Goal: Task Accomplishment & Management: Manage account settings

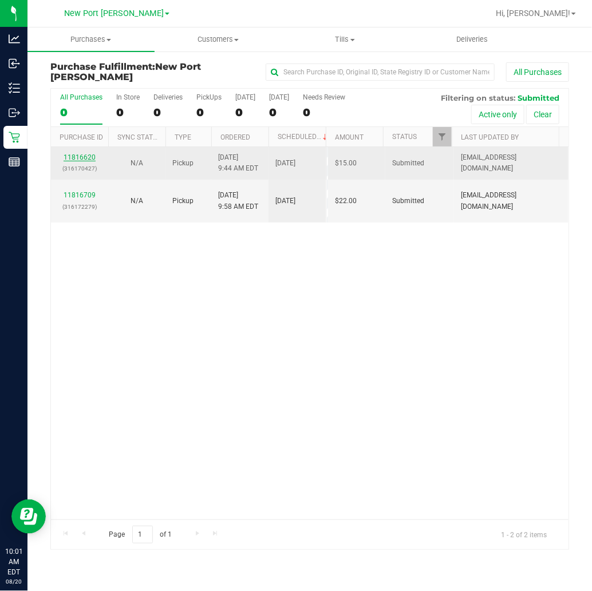
click at [83, 155] on link "11816620" at bounding box center [80, 157] width 32 height 8
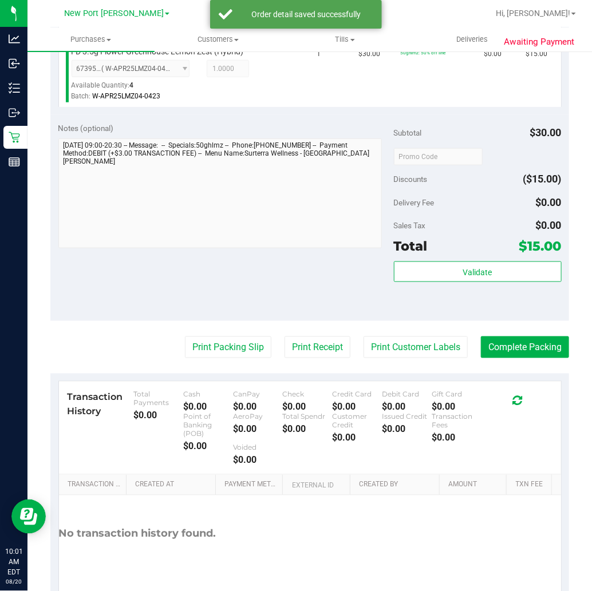
scroll to position [381, 0]
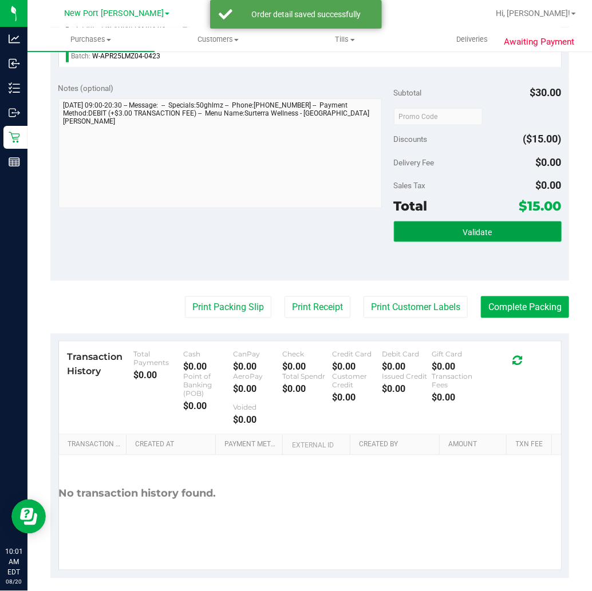
click at [468, 231] on span "Validate" at bounding box center [477, 232] width 29 height 9
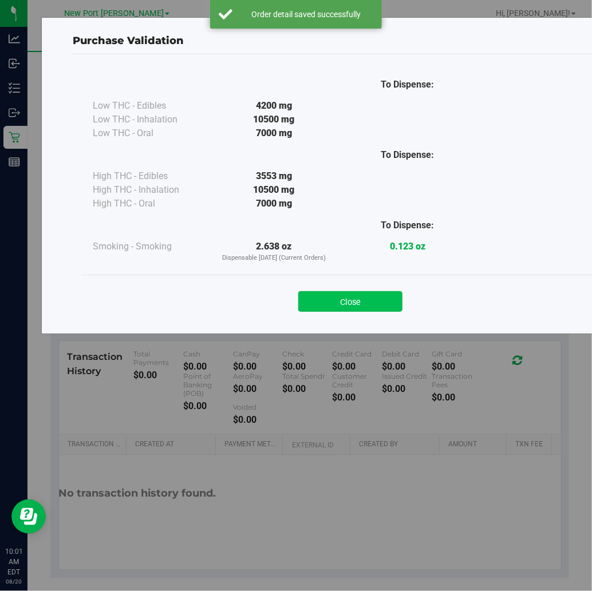
click at [343, 302] on button "Close" at bounding box center [350, 301] width 104 height 21
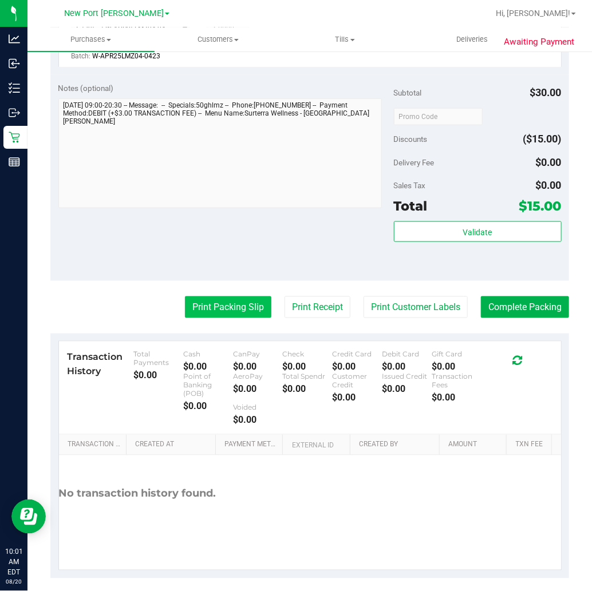
click at [220, 309] on button "Print Packing Slip" at bounding box center [228, 308] width 86 height 22
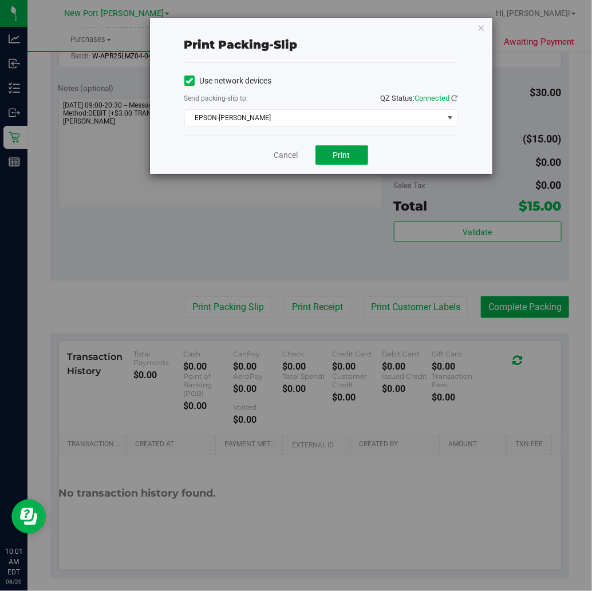
click at [348, 155] on span "Print" at bounding box center [341, 155] width 17 height 9
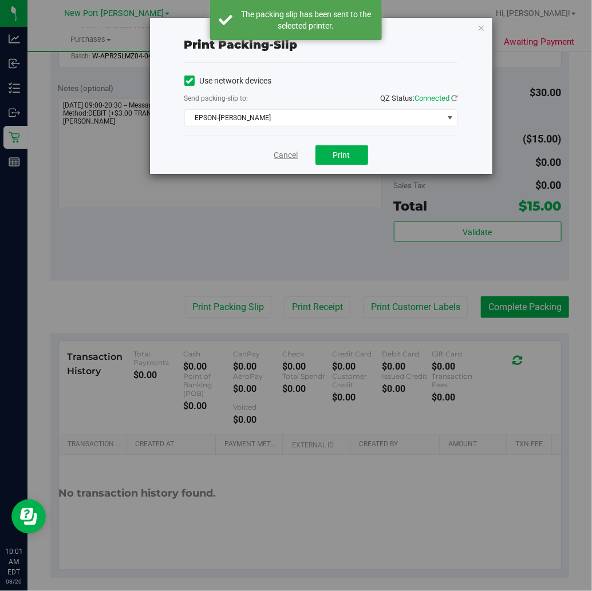
click at [285, 153] on link "Cancel" at bounding box center [286, 155] width 24 height 12
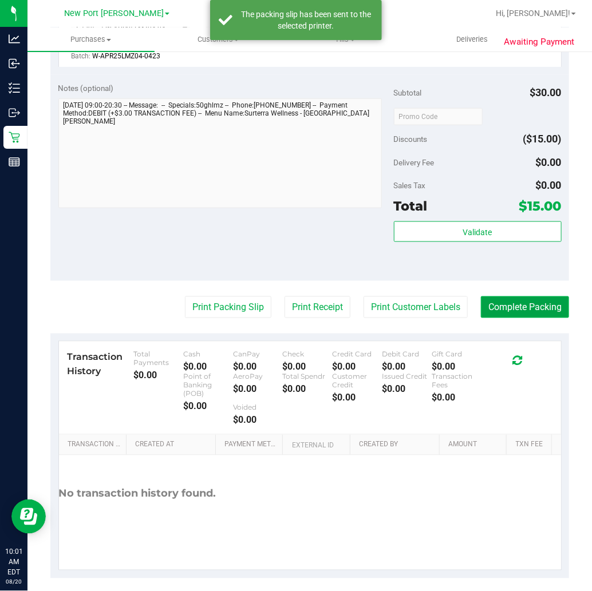
click at [508, 303] on button "Complete Packing" at bounding box center [525, 308] width 88 height 22
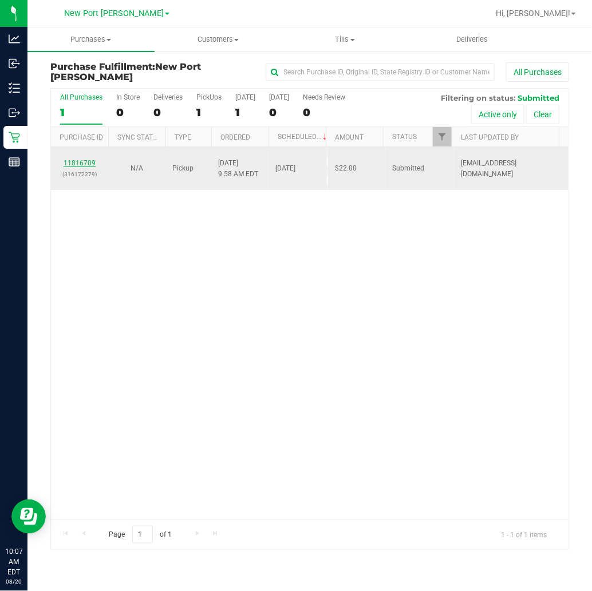
click at [81, 164] on link "11816709" at bounding box center [80, 163] width 32 height 8
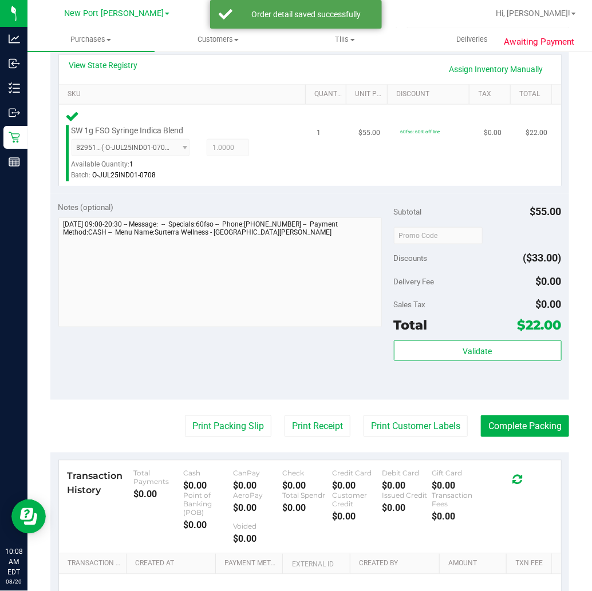
scroll to position [318, 0]
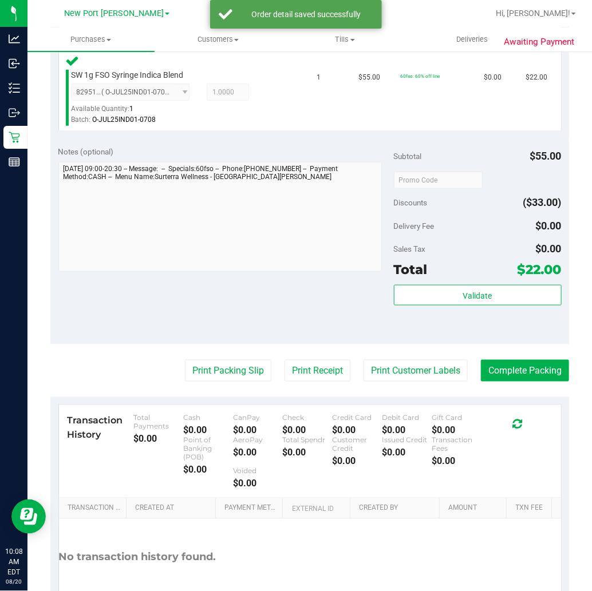
click at [518, 278] on div "$22.00" at bounding box center [540, 269] width 44 height 21
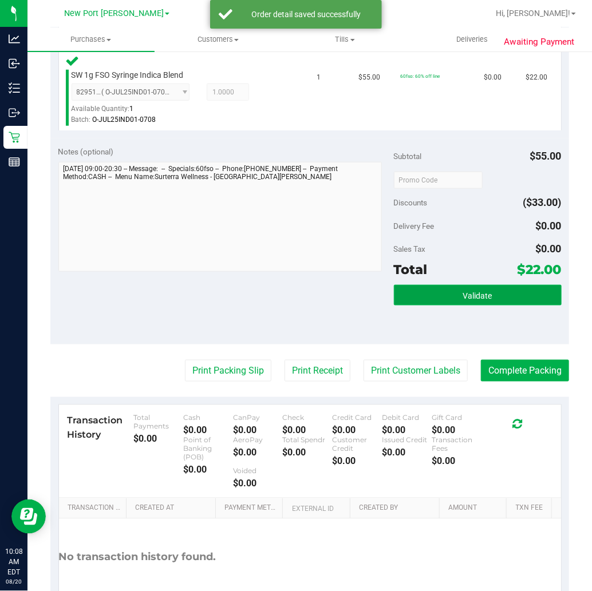
click at [481, 291] on span "Validate" at bounding box center [477, 295] width 29 height 9
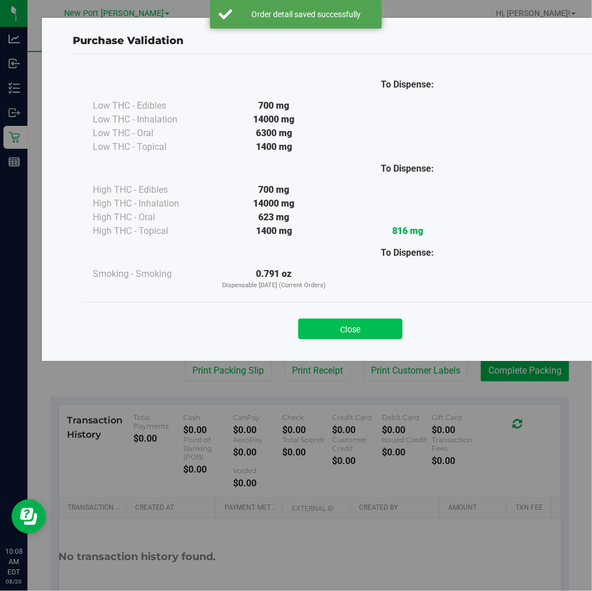
click at [381, 323] on button "Close" at bounding box center [350, 329] width 104 height 21
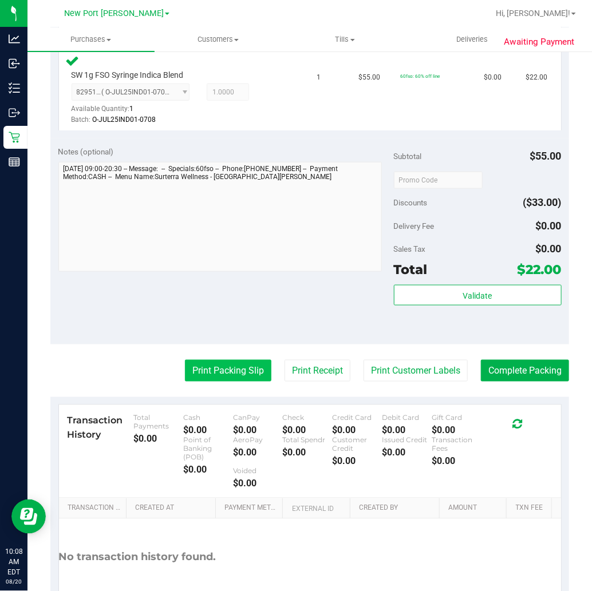
click at [213, 373] on button "Print Packing Slip" at bounding box center [228, 371] width 86 height 22
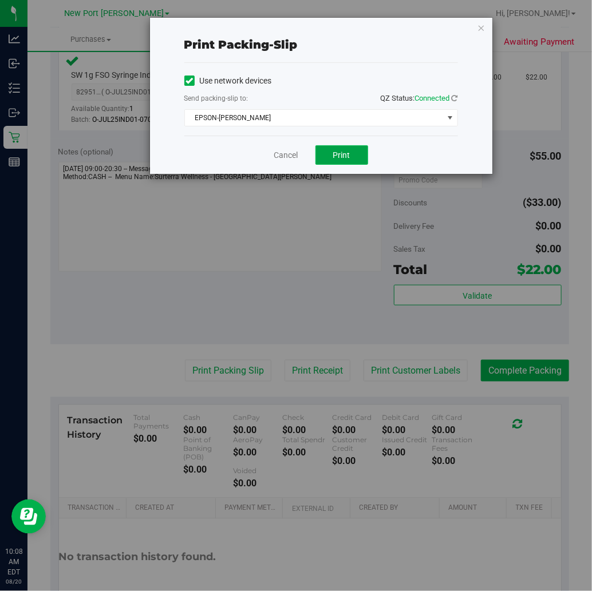
click at [342, 156] on span "Print" at bounding box center [341, 155] width 17 height 9
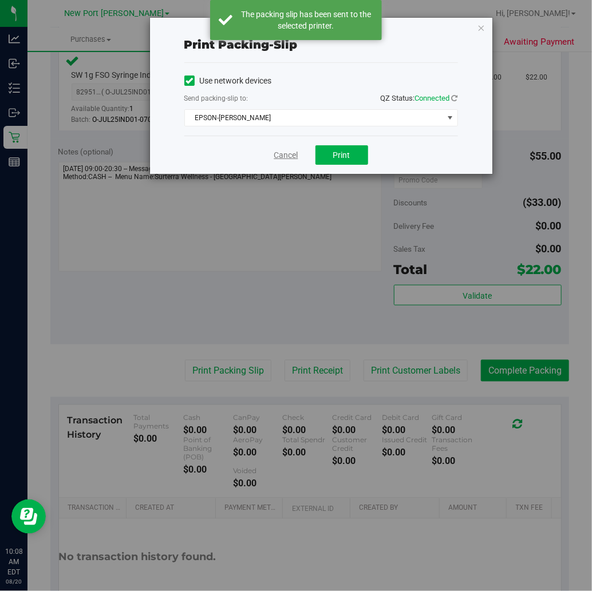
click at [284, 159] on link "Cancel" at bounding box center [286, 155] width 24 height 12
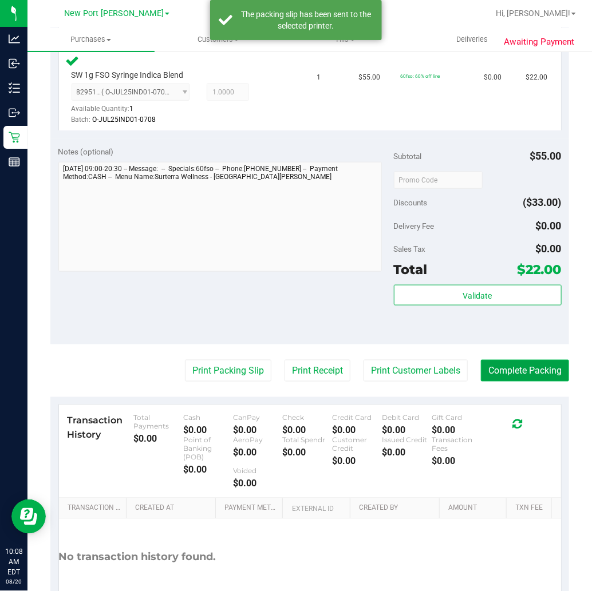
click at [522, 371] on button "Complete Packing" at bounding box center [525, 371] width 88 height 22
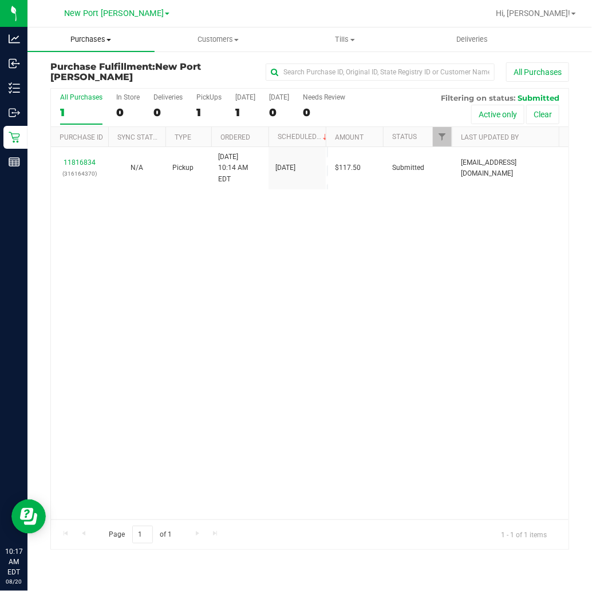
click at [100, 38] on span "Purchases" at bounding box center [90, 39] width 127 height 10
click at [98, 80] on li "Fulfillment" at bounding box center [90, 83] width 127 height 14
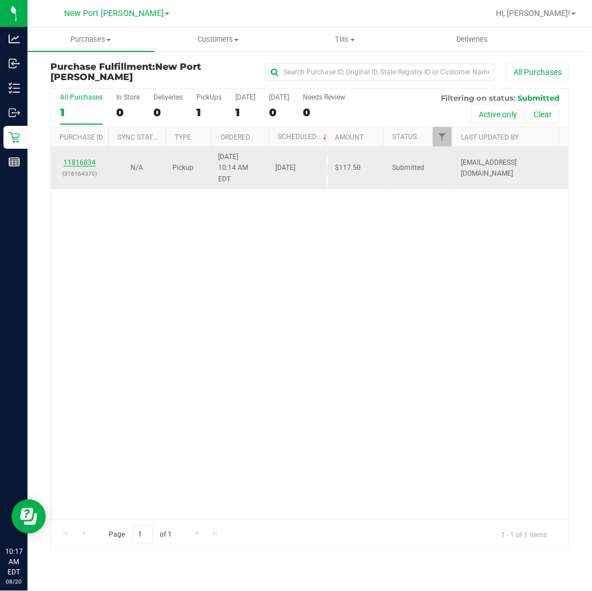
click at [81, 159] on link "11816834" at bounding box center [80, 163] width 32 height 8
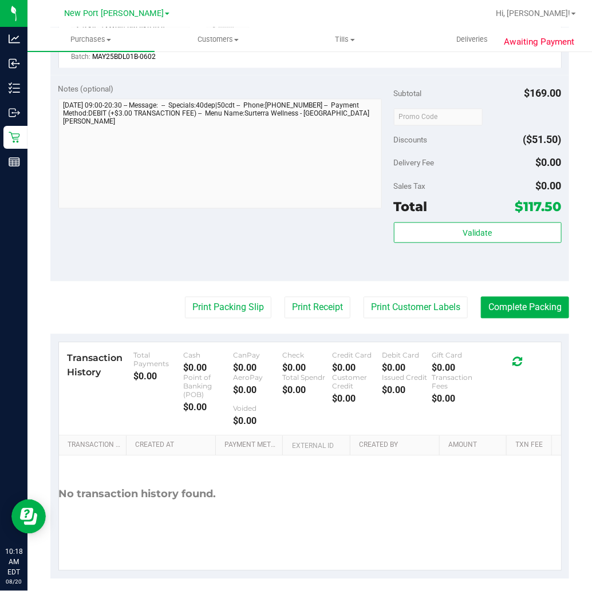
scroll to position [634, 0]
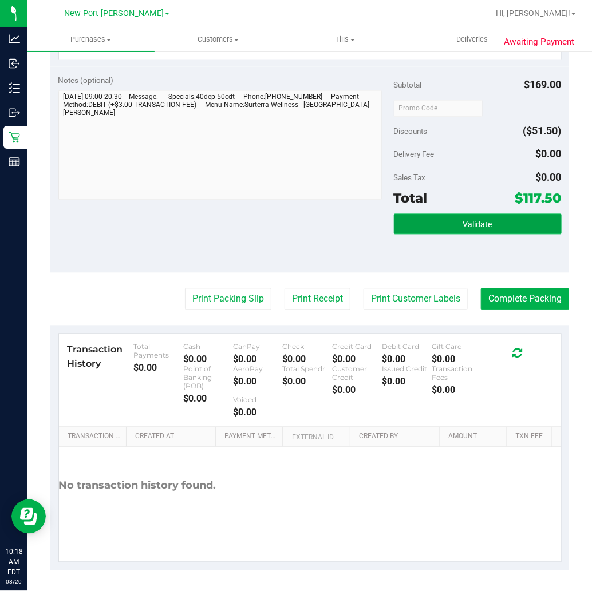
click at [463, 223] on span "Validate" at bounding box center [477, 224] width 29 height 9
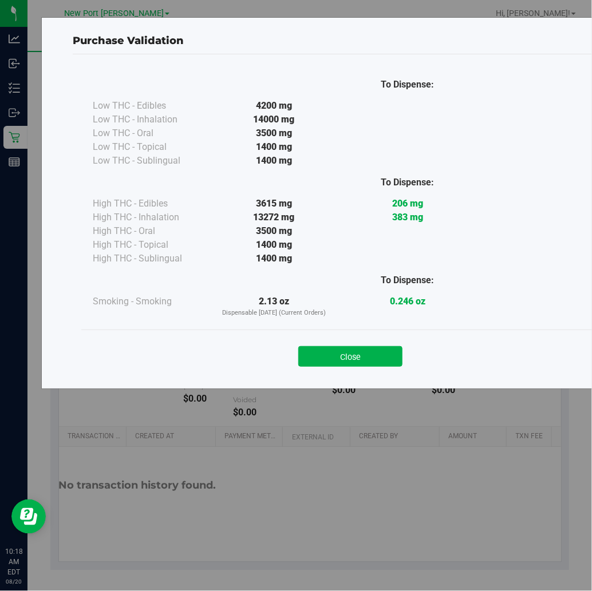
click at [388, 348] on button "Close" at bounding box center [350, 356] width 104 height 21
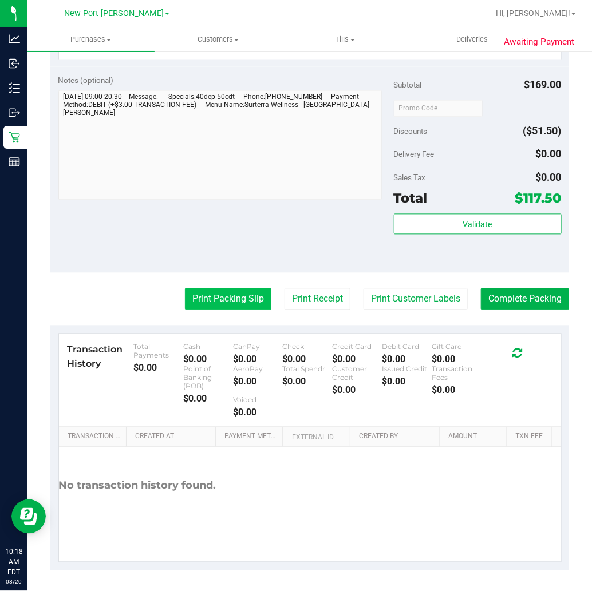
click at [238, 295] on button "Print Packing Slip" at bounding box center [228, 300] width 86 height 22
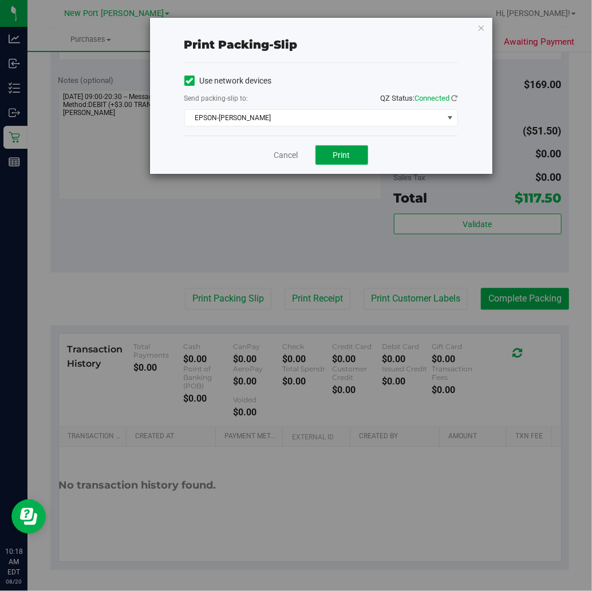
click at [348, 155] on span "Print" at bounding box center [341, 155] width 17 height 9
click at [289, 157] on link "Cancel" at bounding box center [286, 155] width 24 height 12
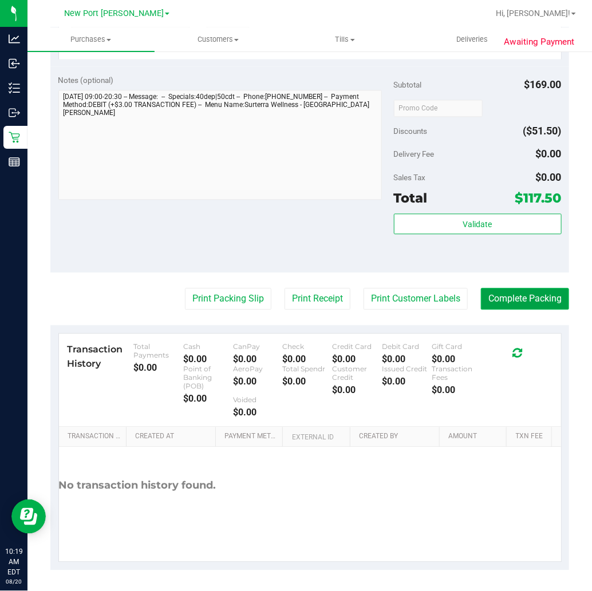
click at [534, 299] on button "Complete Packing" at bounding box center [525, 300] width 88 height 22
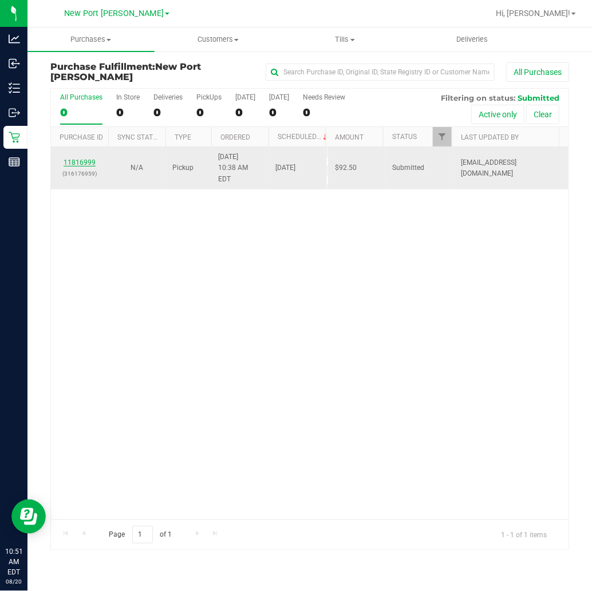
click at [87, 160] on link "11816999" at bounding box center [80, 163] width 32 height 8
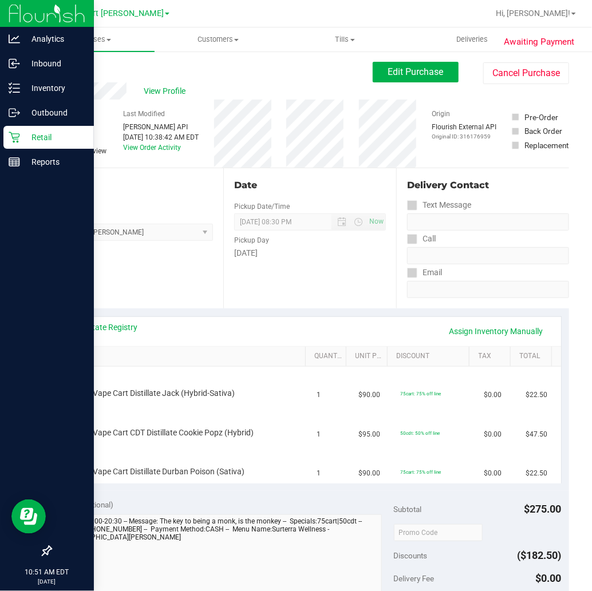
click at [20, 139] on p "Retail" at bounding box center [54, 138] width 69 height 14
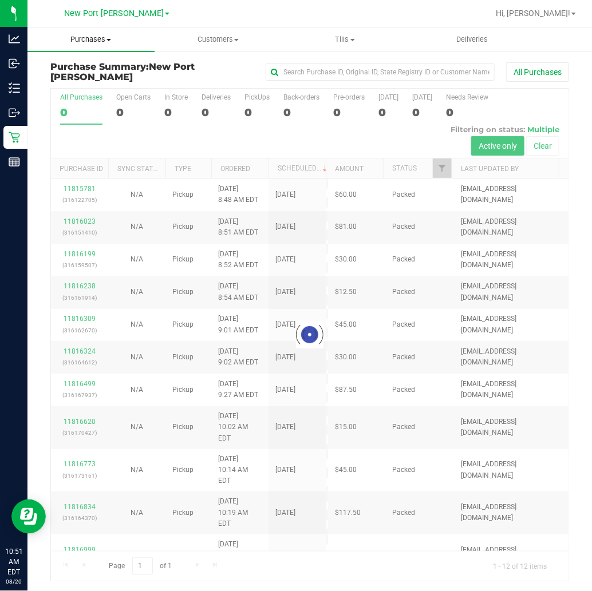
click at [105, 40] on span "Purchases" at bounding box center [90, 39] width 127 height 10
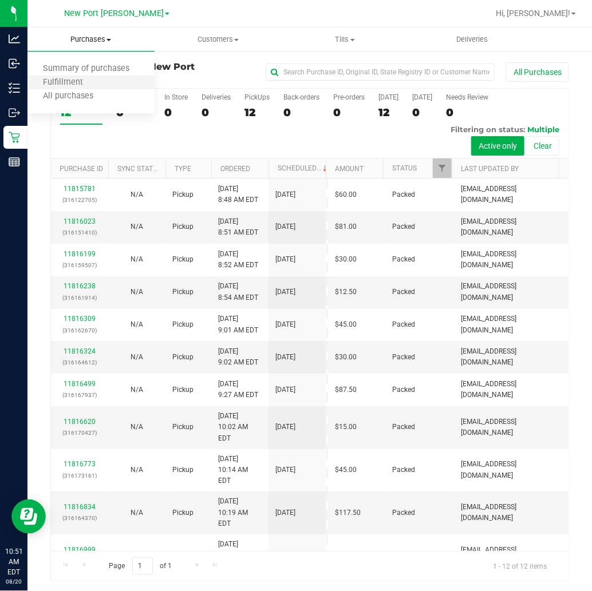
click at [100, 76] on li "Fulfillment" at bounding box center [90, 83] width 127 height 14
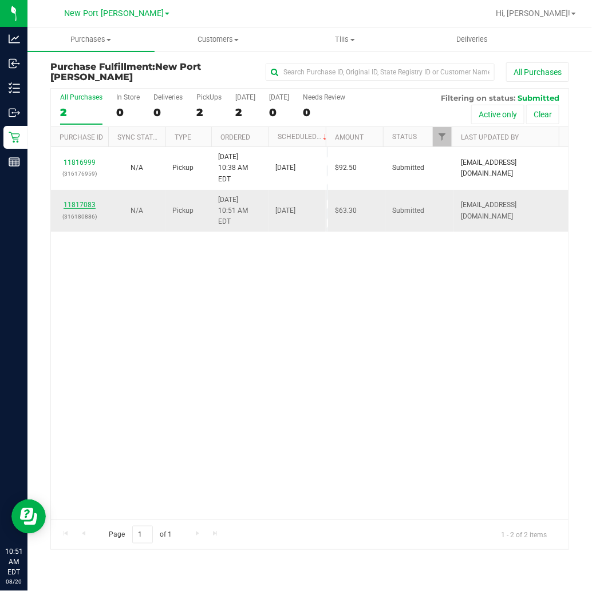
click at [80, 201] on link "11817083" at bounding box center [80, 205] width 32 height 8
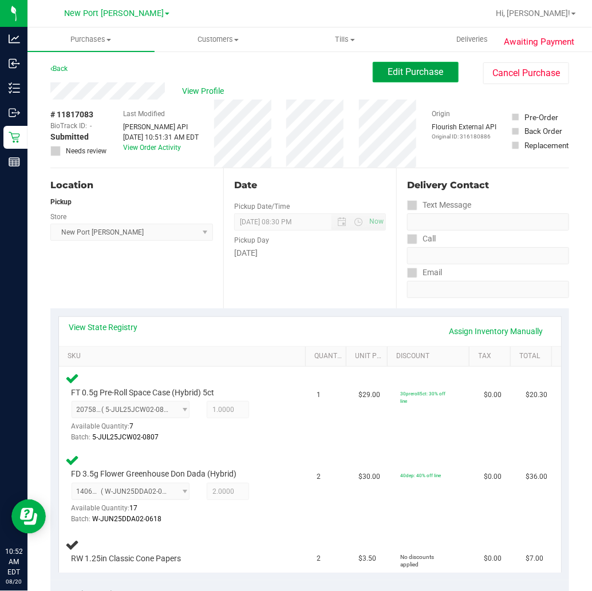
click at [426, 75] on span "Edit Purchase" at bounding box center [416, 71] width 56 height 11
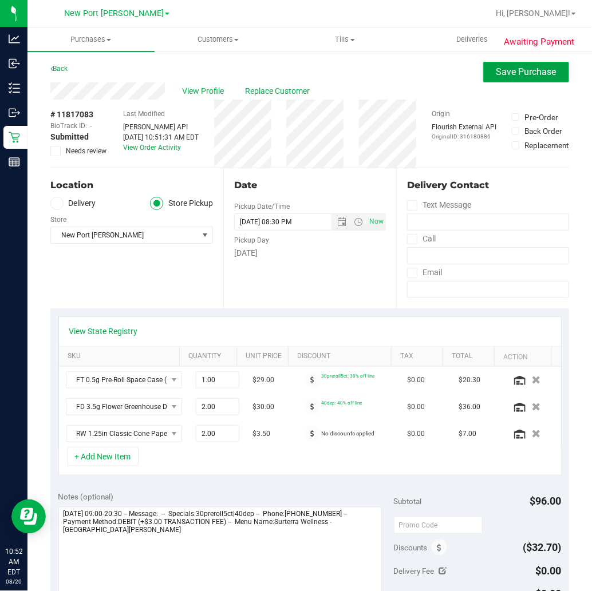
click at [499, 73] on span "Save Purchase" at bounding box center [526, 71] width 60 height 11
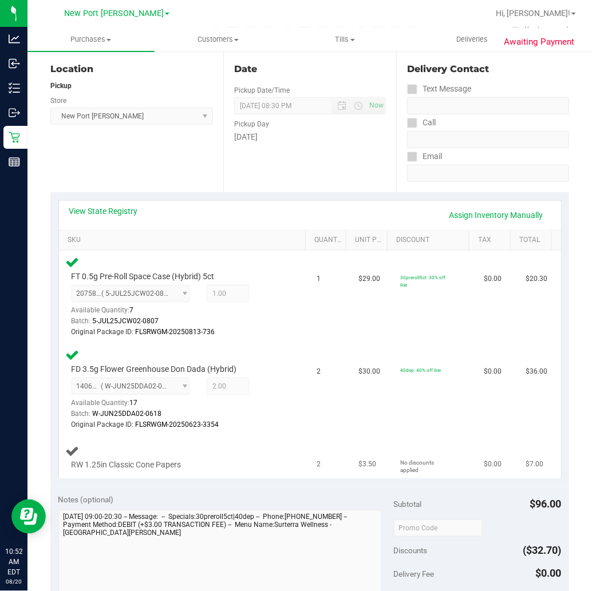
scroll to position [127, 0]
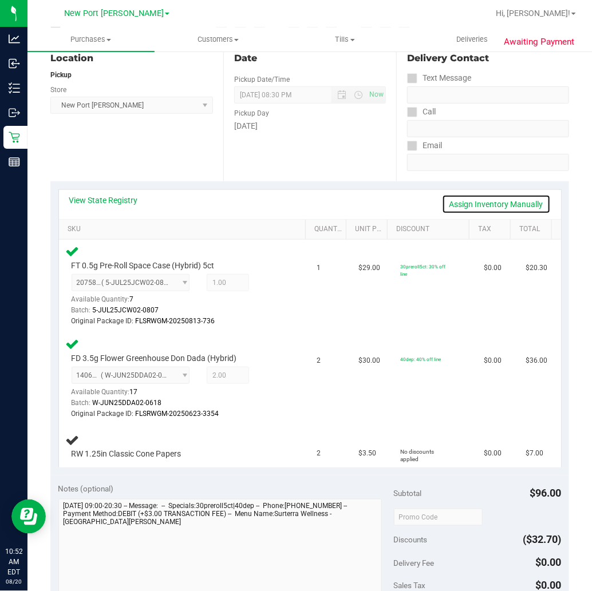
click at [472, 202] on link "Assign Inventory Manually" at bounding box center [496, 204] width 109 height 19
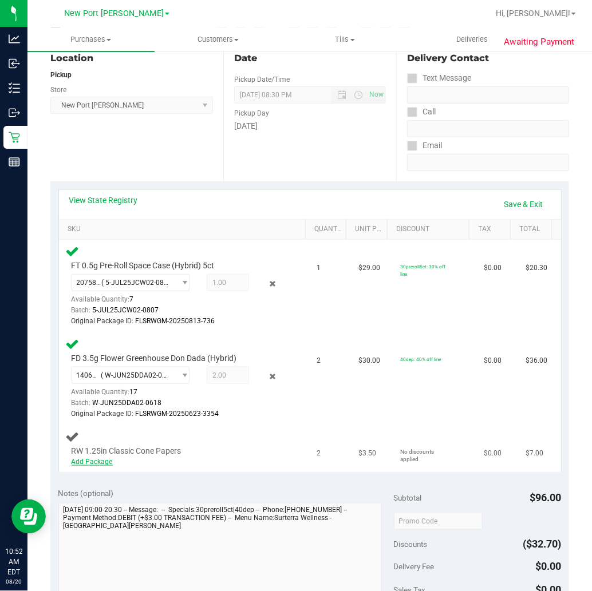
click at [88, 461] on link "Add Package" at bounding box center [92, 462] width 41 height 8
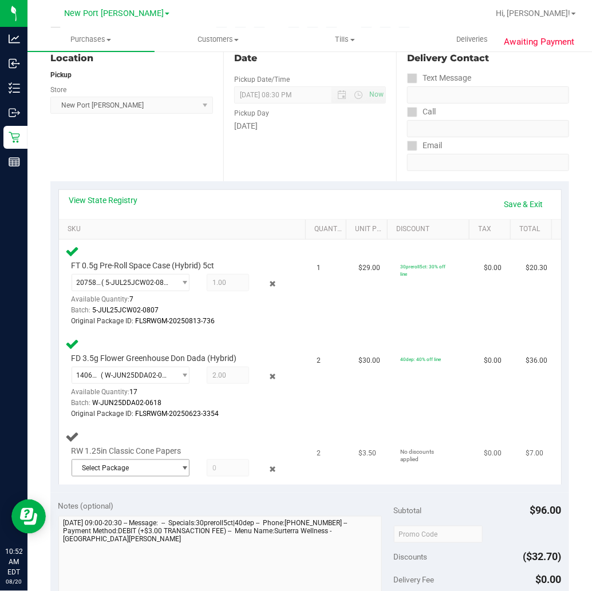
click at [181, 464] on span "select" at bounding box center [184, 468] width 9 height 9
click at [145, 512] on span "( 1992498-062025 | orig: FLTW-20250620-028 )" at bounding box center [217, 514] width 147 height 8
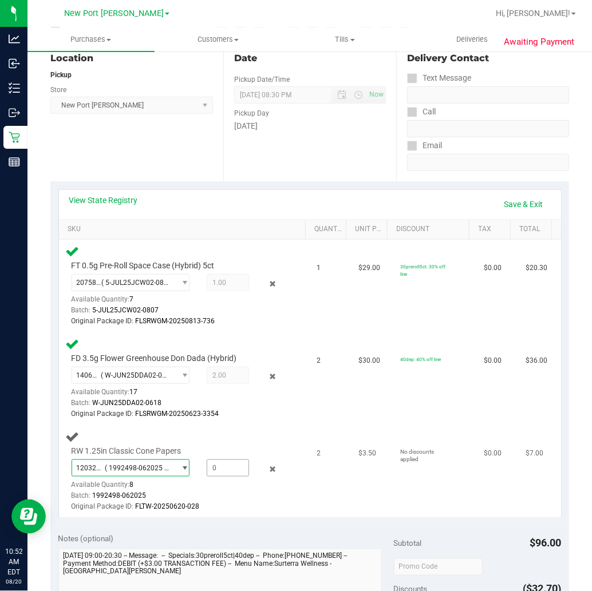
click at [220, 467] on span at bounding box center [228, 468] width 43 height 17
type input "2"
type input "2.0000"
click at [226, 493] on div "Batch: 1992498-062025" at bounding box center [179, 496] width 214 height 11
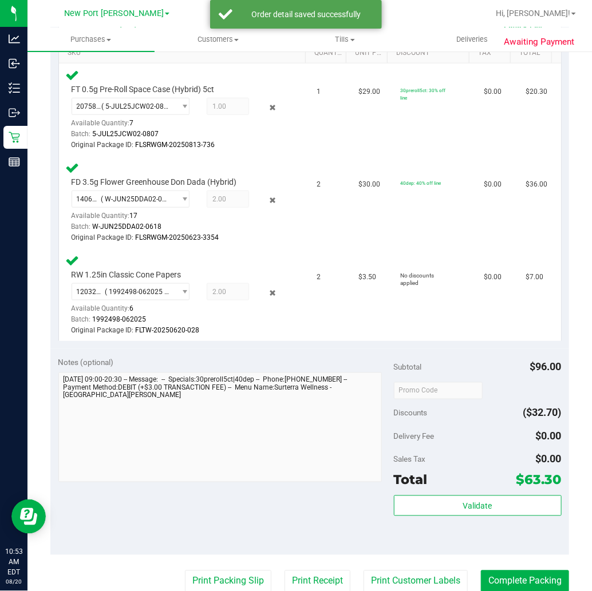
scroll to position [318, 0]
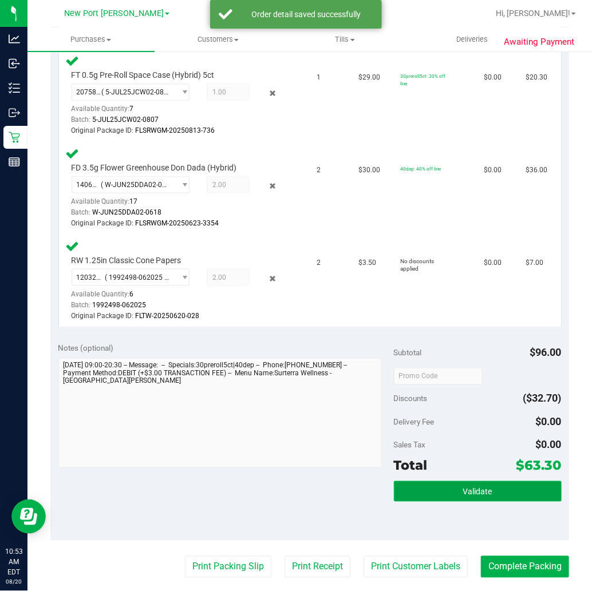
click at [477, 492] on span "Validate" at bounding box center [477, 492] width 29 height 9
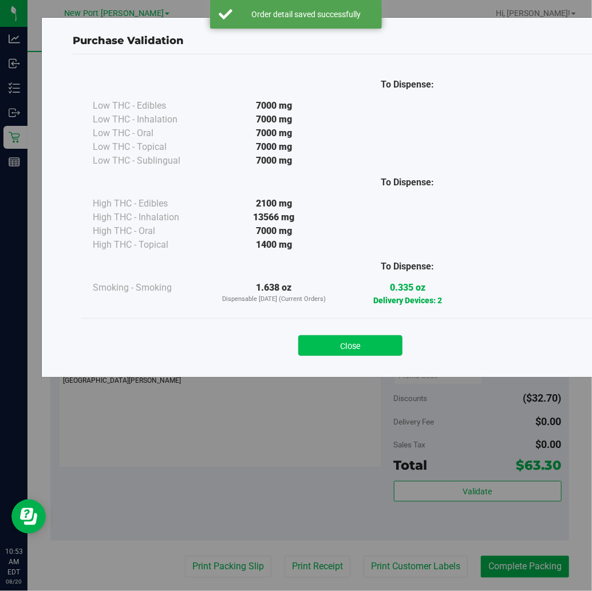
click at [362, 339] on button "Close" at bounding box center [350, 345] width 104 height 21
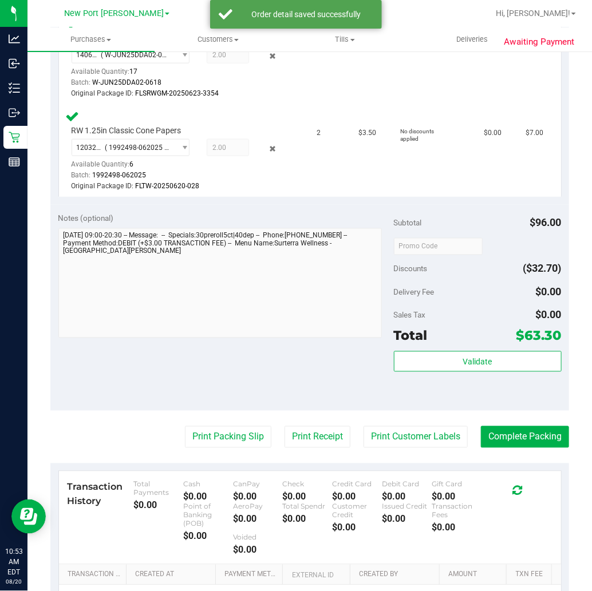
scroll to position [508, 0]
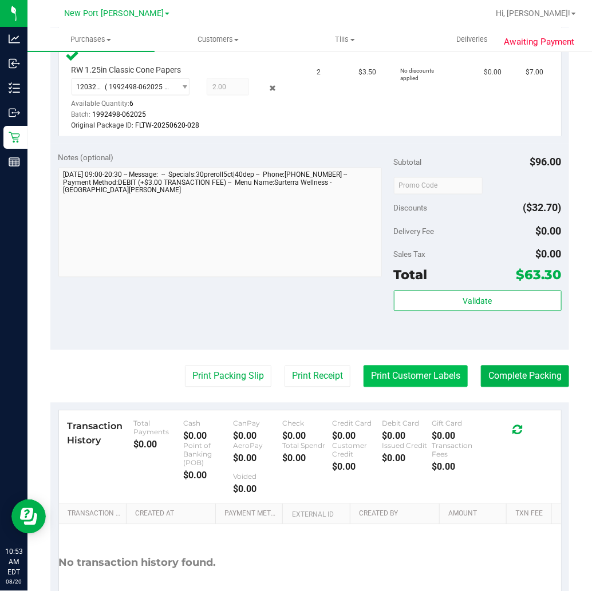
click at [420, 370] on button "Print Customer Labels" at bounding box center [416, 377] width 104 height 22
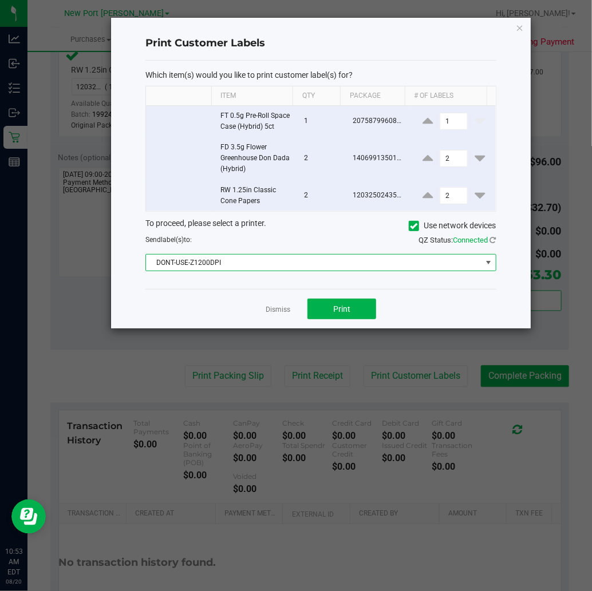
click at [488, 267] on span at bounding box center [488, 262] width 9 height 9
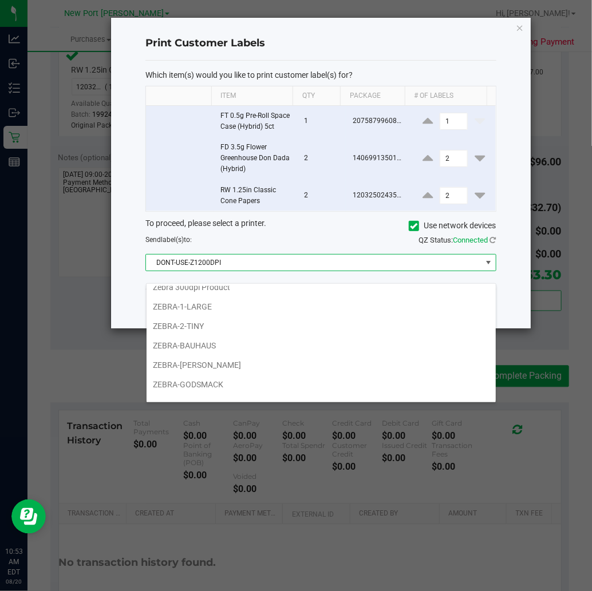
scroll to position [76, 0]
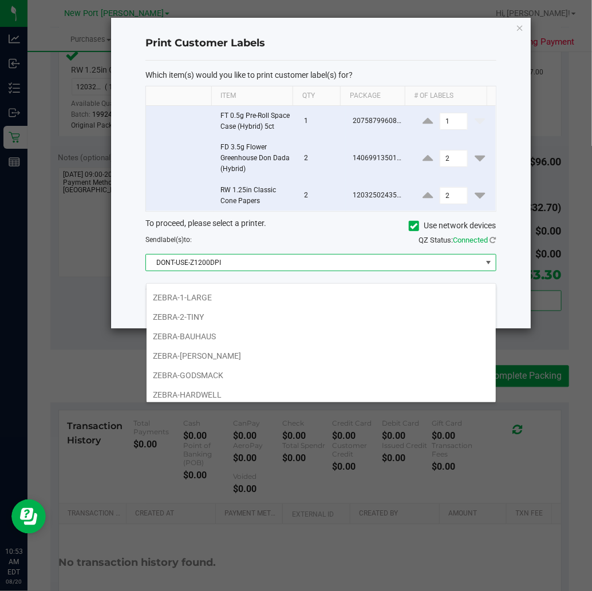
click at [386, 362] on li "ZEBRA-DEAN-MILLER" at bounding box center [321, 355] width 349 height 19
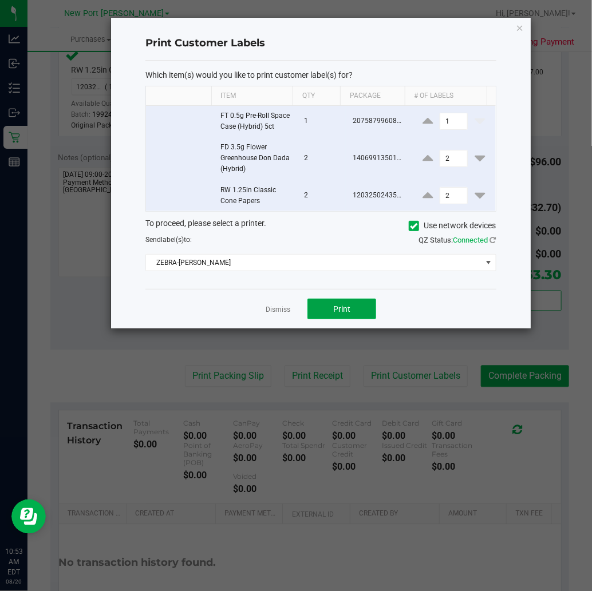
click at [355, 319] on button "Print" at bounding box center [341, 309] width 69 height 21
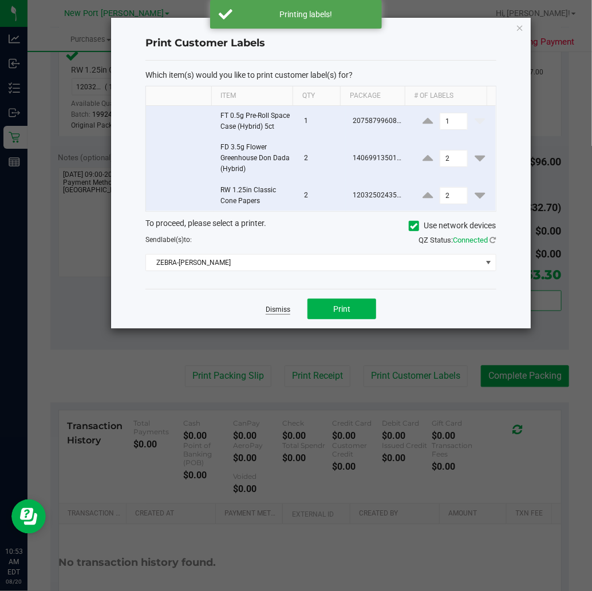
click at [278, 315] on link "Dismiss" at bounding box center [278, 310] width 25 height 10
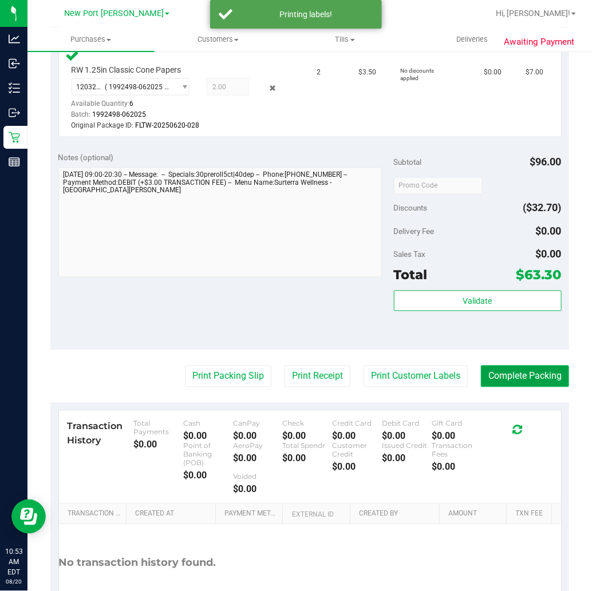
click at [533, 368] on button "Complete Packing" at bounding box center [525, 377] width 88 height 22
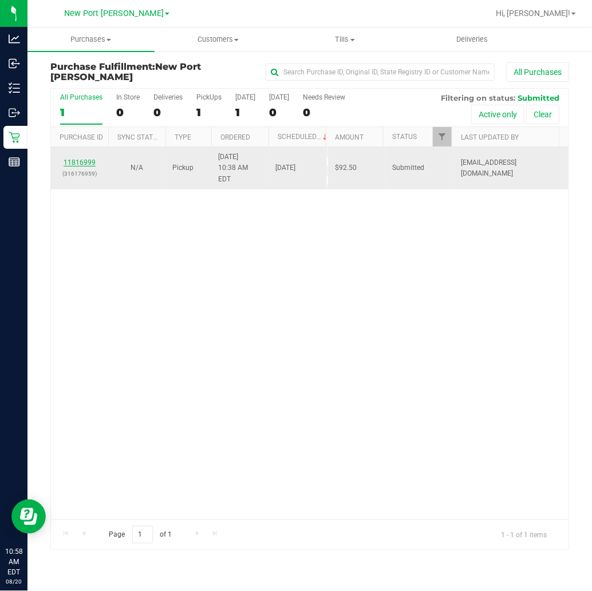
click at [83, 159] on link "11816999" at bounding box center [80, 163] width 32 height 8
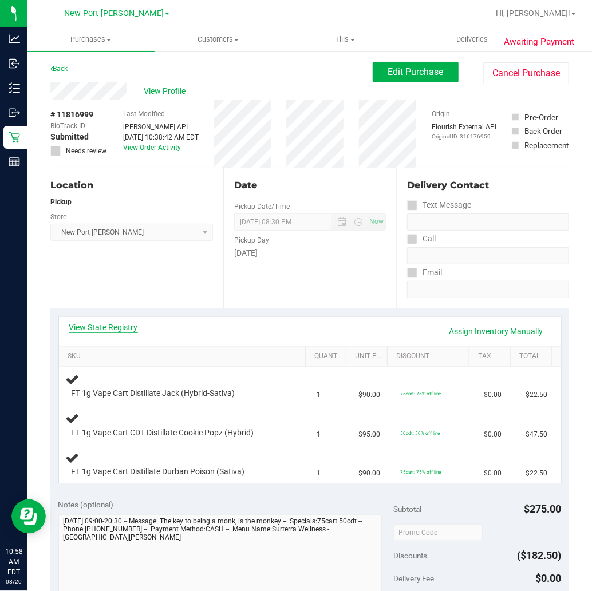
click at [124, 325] on link "View State Registry" at bounding box center [103, 327] width 69 height 11
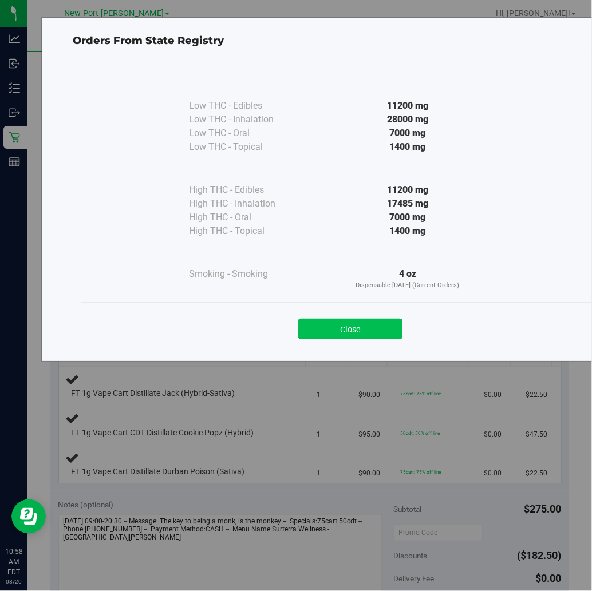
click at [332, 330] on button "Close" at bounding box center [350, 329] width 104 height 21
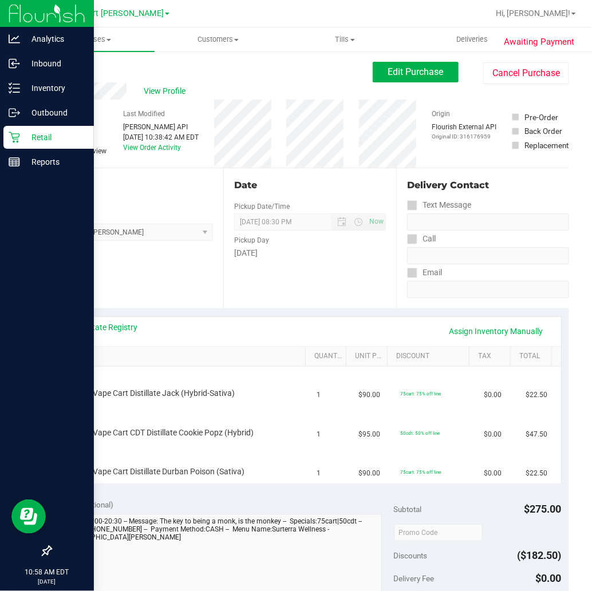
click at [10, 133] on icon at bounding box center [14, 137] width 11 height 11
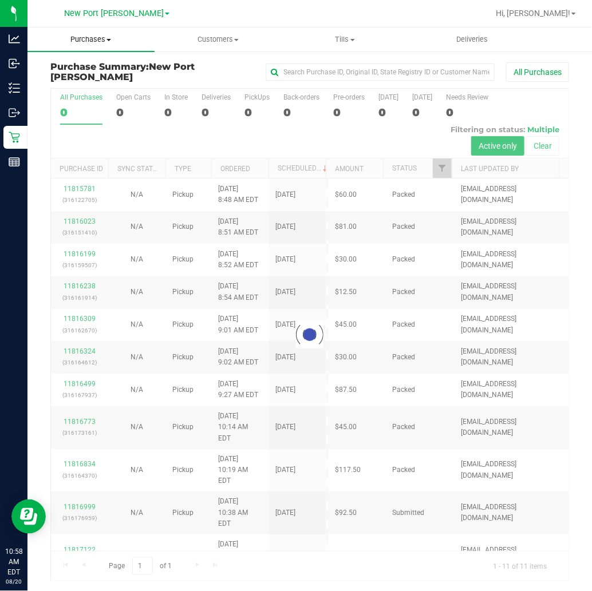
click at [98, 39] on span "Purchases" at bounding box center [90, 39] width 127 height 10
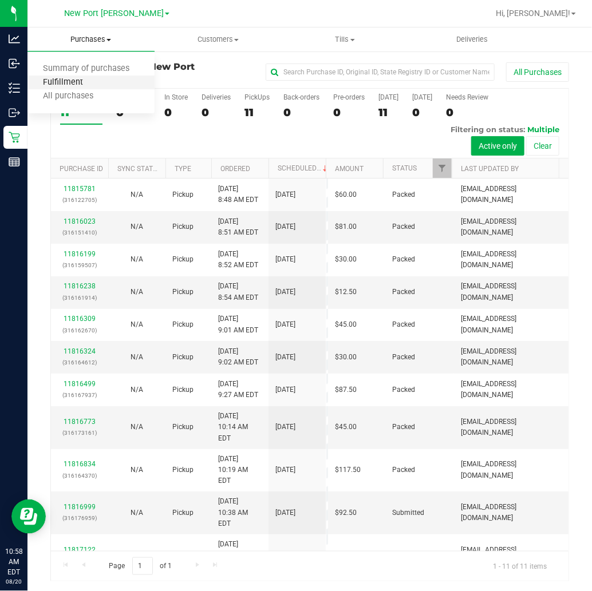
click at [94, 81] on span "Fulfillment" at bounding box center [62, 83] width 71 height 10
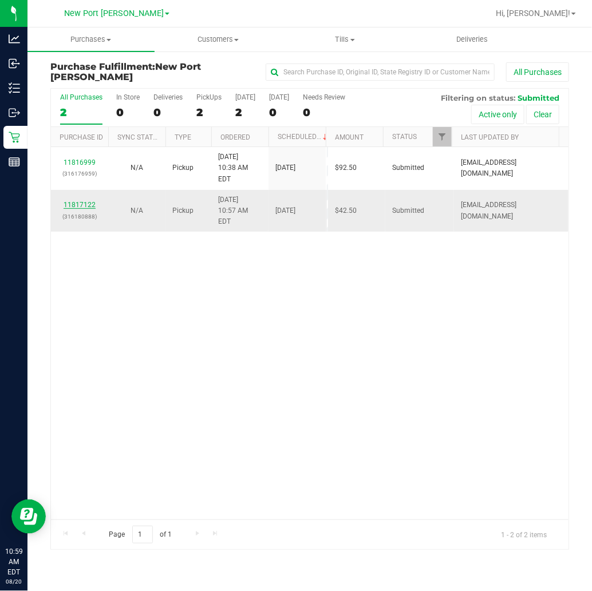
click at [83, 201] on link "11817122" at bounding box center [80, 205] width 32 height 8
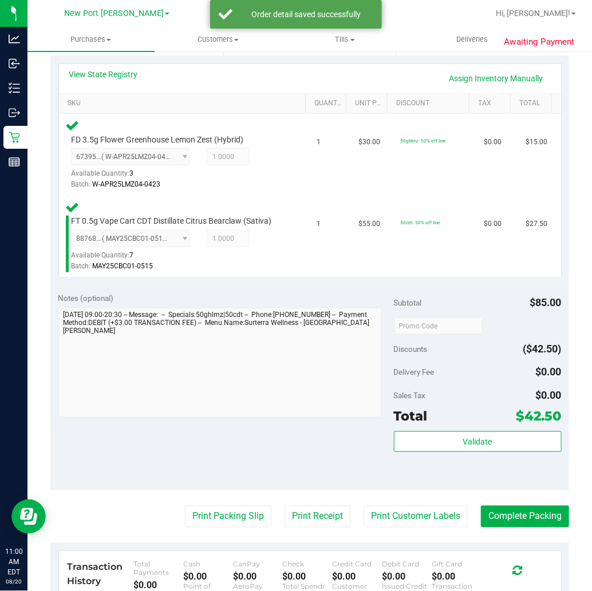
scroll to position [254, 0]
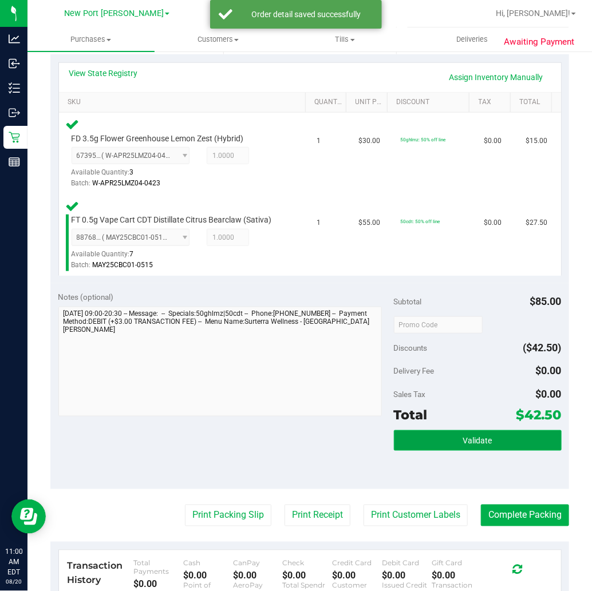
click at [477, 439] on span "Validate" at bounding box center [477, 441] width 29 height 9
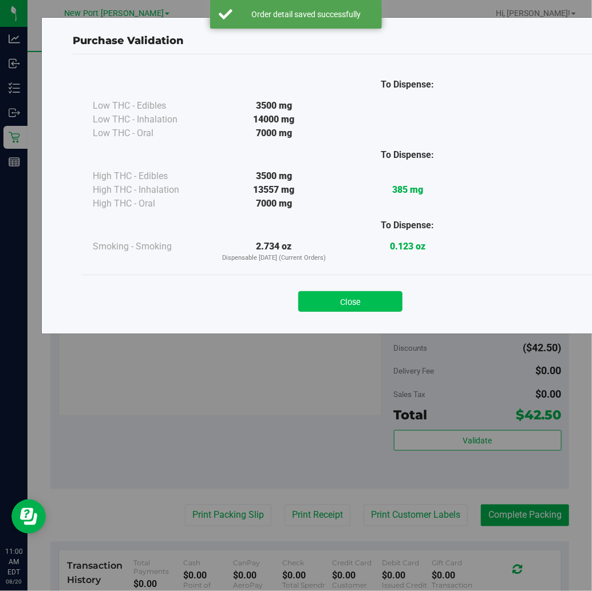
click at [365, 299] on button "Close" at bounding box center [350, 301] width 104 height 21
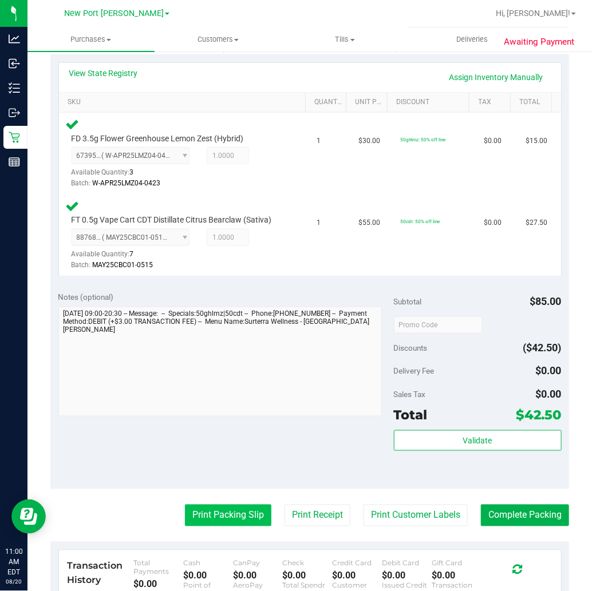
click at [213, 517] on button "Print Packing Slip" at bounding box center [228, 516] width 86 height 22
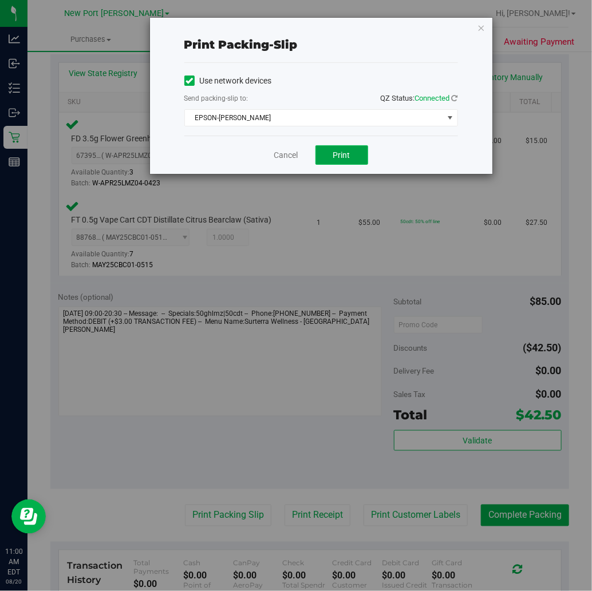
click at [352, 153] on button "Print" at bounding box center [341, 154] width 53 height 19
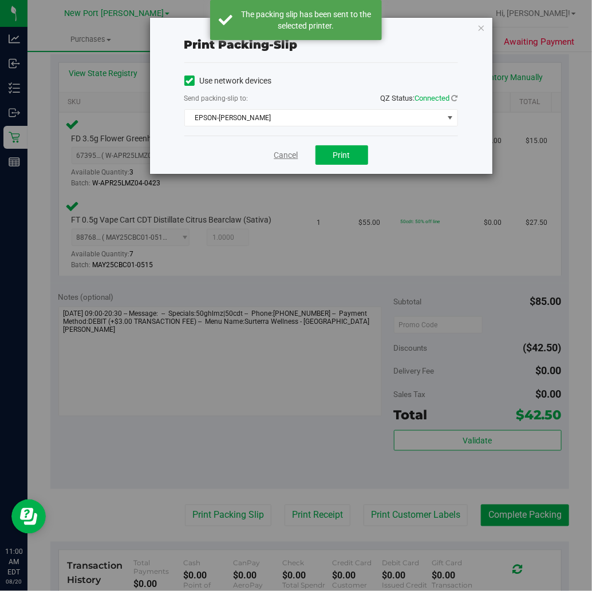
click at [289, 155] on link "Cancel" at bounding box center [286, 155] width 24 height 12
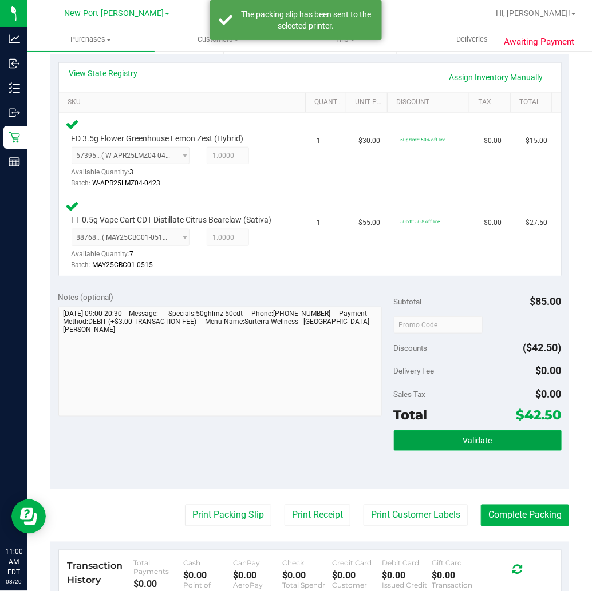
click at [465, 447] on button "Validate" at bounding box center [478, 441] width 168 height 21
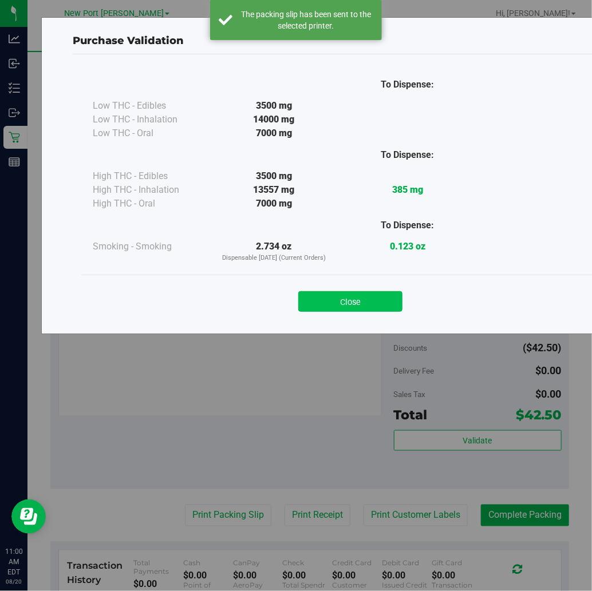
click at [353, 306] on button "Close" at bounding box center [350, 301] width 104 height 21
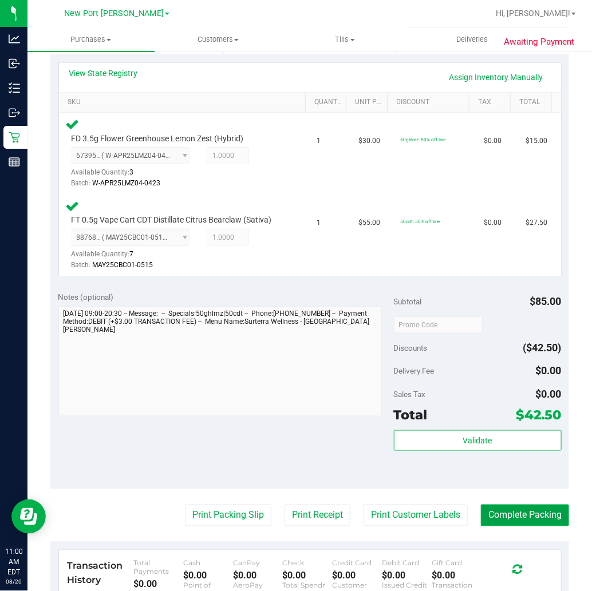
click at [536, 519] on button "Complete Packing" at bounding box center [525, 516] width 88 height 22
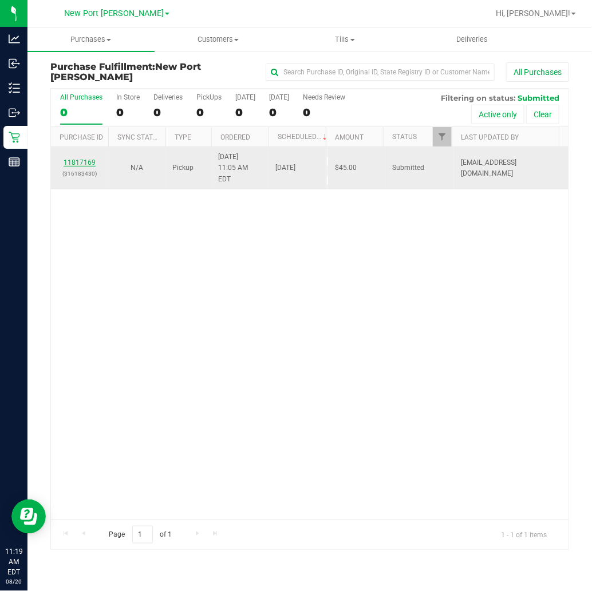
click at [87, 159] on link "11817169" at bounding box center [80, 163] width 32 height 8
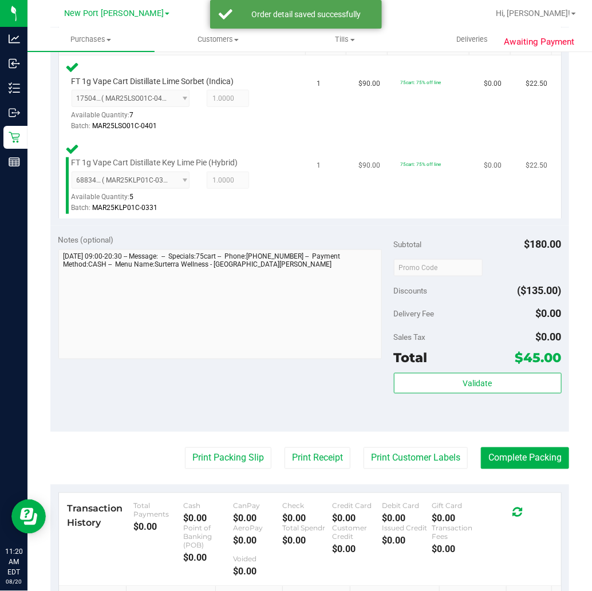
scroll to position [381, 0]
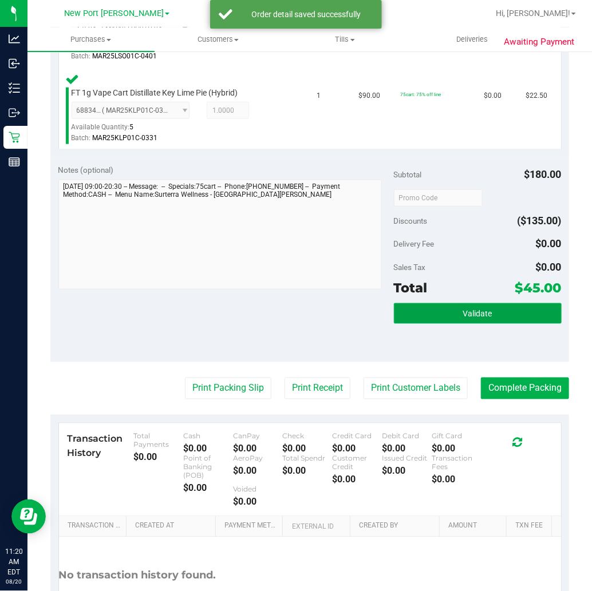
click at [444, 317] on button "Validate" at bounding box center [478, 313] width 168 height 21
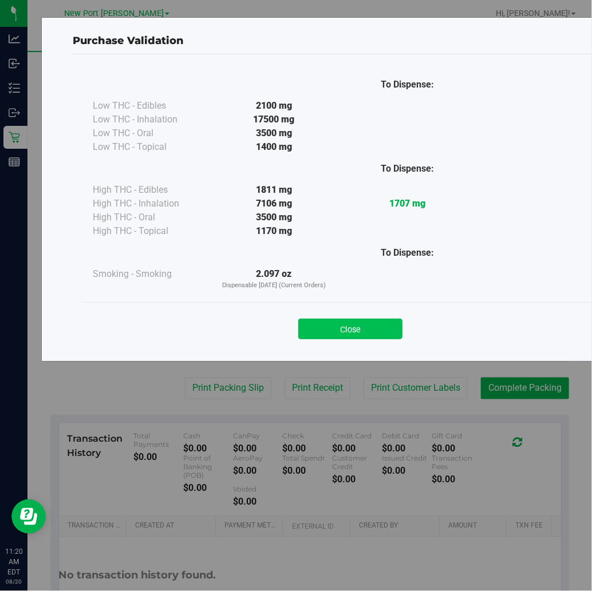
click at [386, 324] on button "Close" at bounding box center [350, 329] width 104 height 21
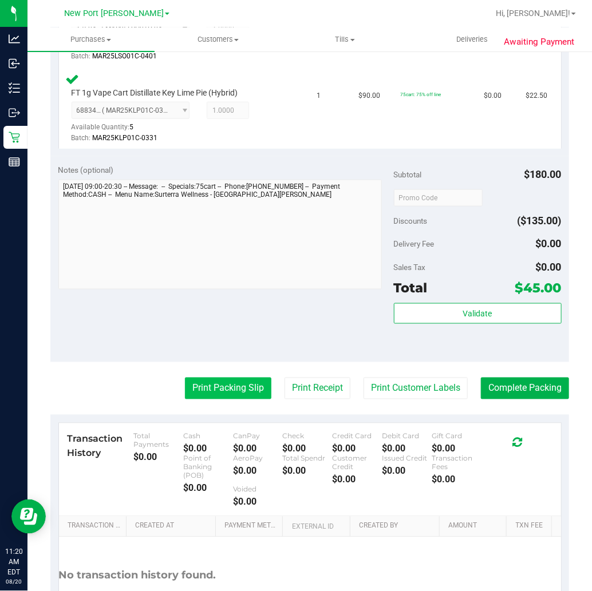
click at [237, 390] on button "Print Packing Slip" at bounding box center [228, 389] width 86 height 22
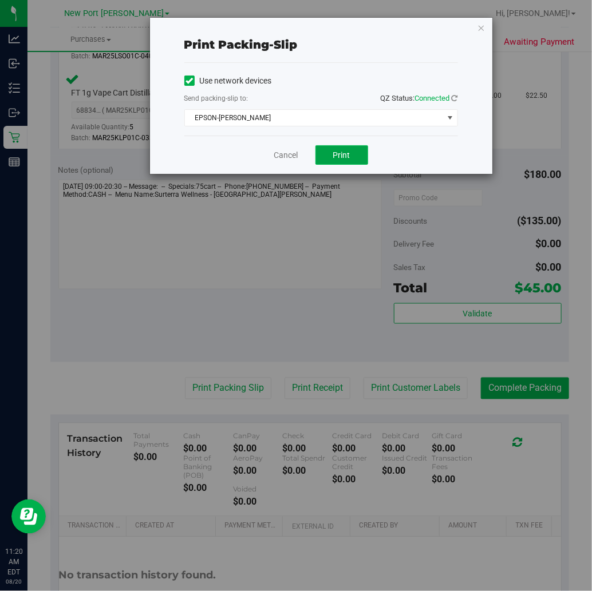
click at [345, 156] on span "Print" at bounding box center [341, 155] width 17 height 9
click at [287, 151] on link "Cancel" at bounding box center [286, 155] width 24 height 12
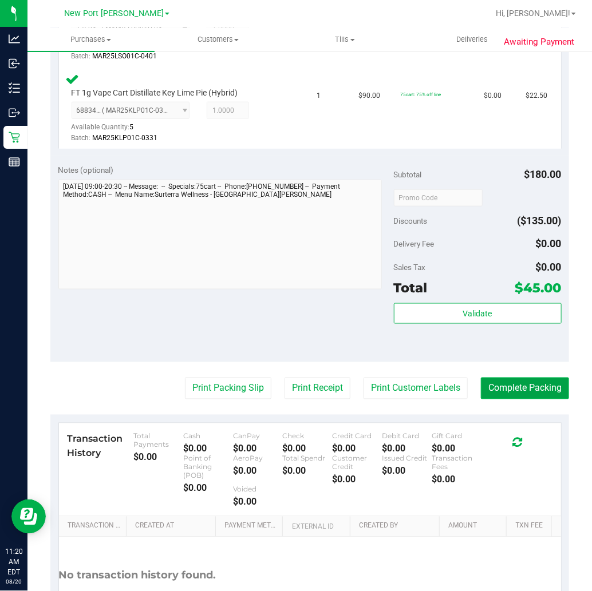
click at [498, 392] on button "Complete Packing" at bounding box center [525, 389] width 88 height 22
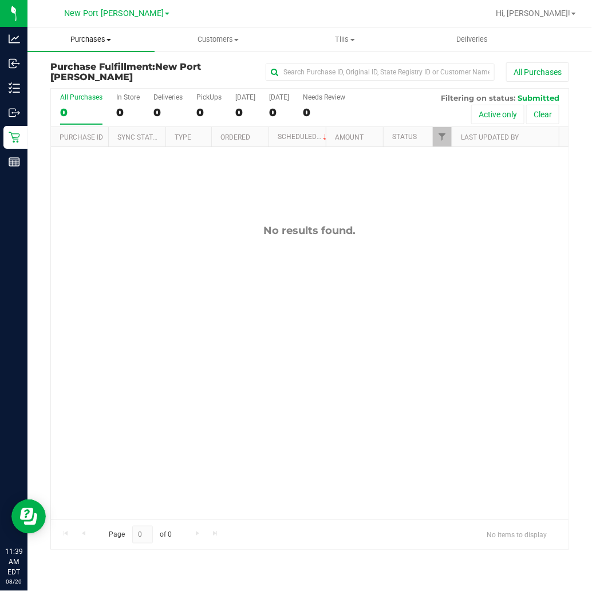
click at [100, 42] on span "Purchases" at bounding box center [90, 39] width 127 height 10
click at [98, 78] on li "Fulfillment" at bounding box center [90, 83] width 127 height 14
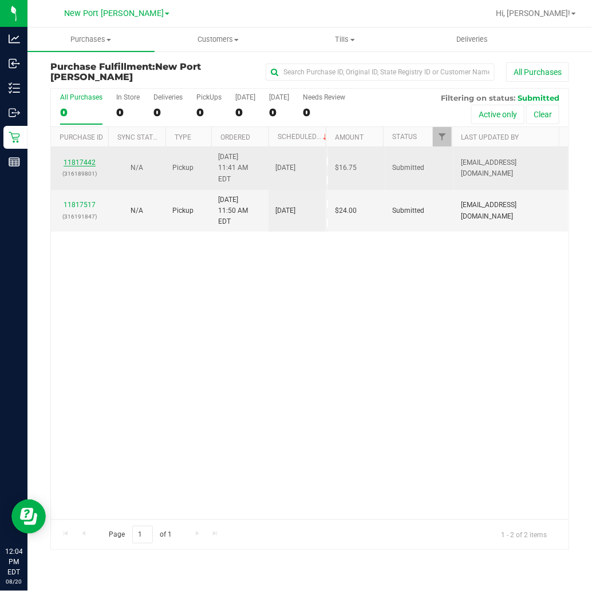
click at [83, 159] on link "11817442" at bounding box center [80, 163] width 32 height 8
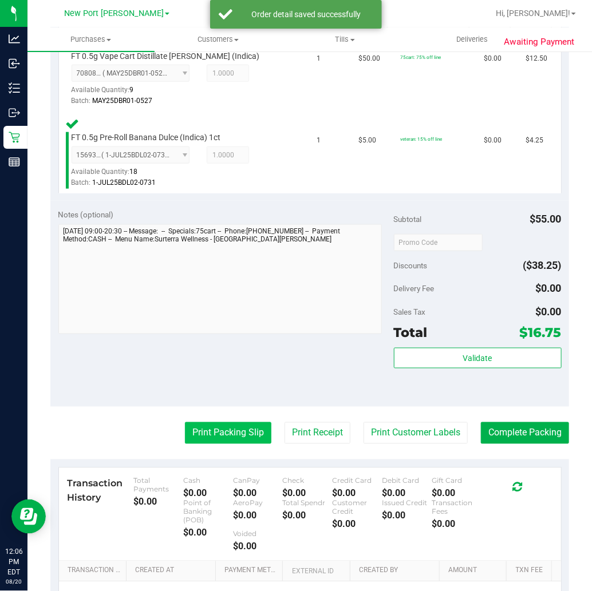
scroll to position [381, 0]
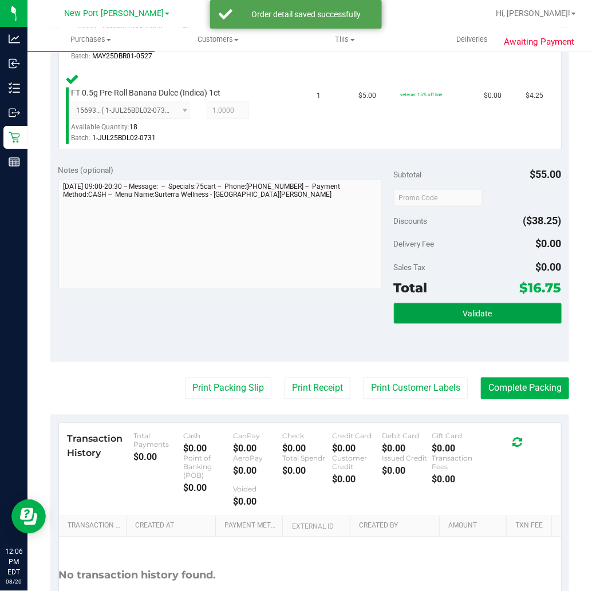
click at [463, 317] on span "Validate" at bounding box center [477, 314] width 29 height 9
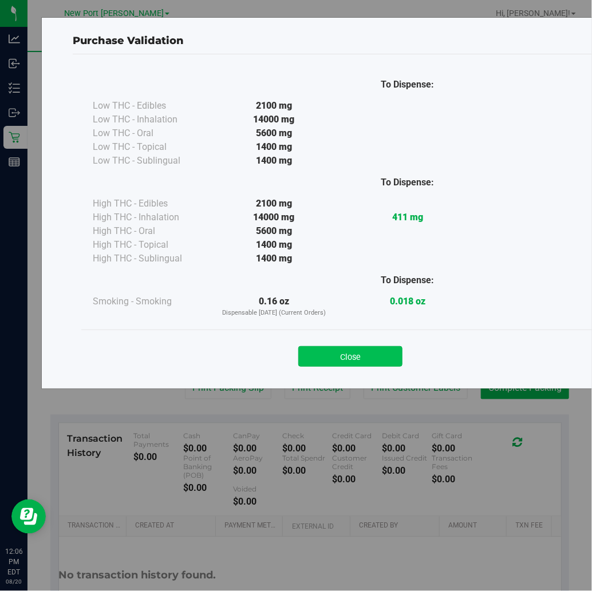
click at [361, 356] on button "Close" at bounding box center [350, 356] width 104 height 21
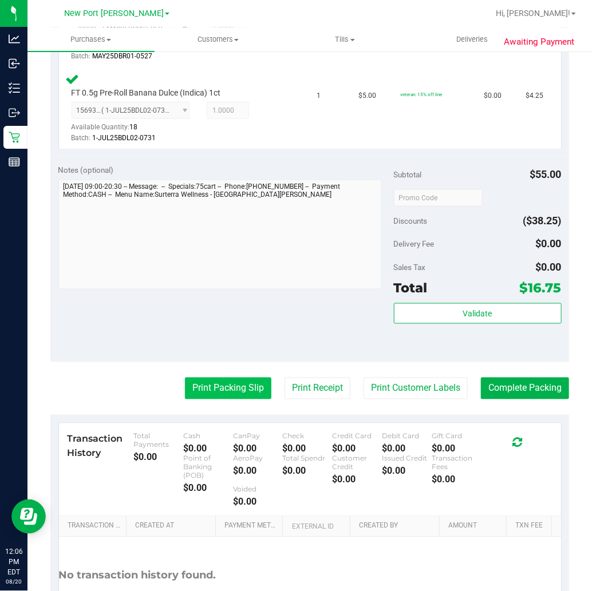
click at [232, 392] on button "Print Packing Slip" at bounding box center [228, 389] width 86 height 22
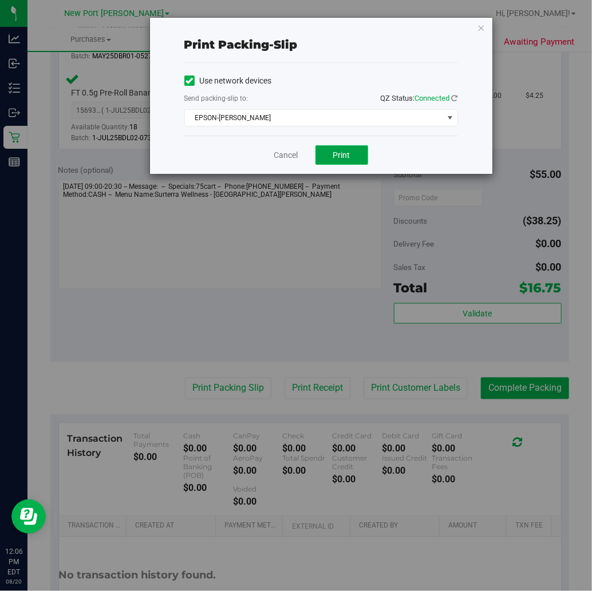
click at [349, 153] on span "Print" at bounding box center [341, 155] width 17 height 9
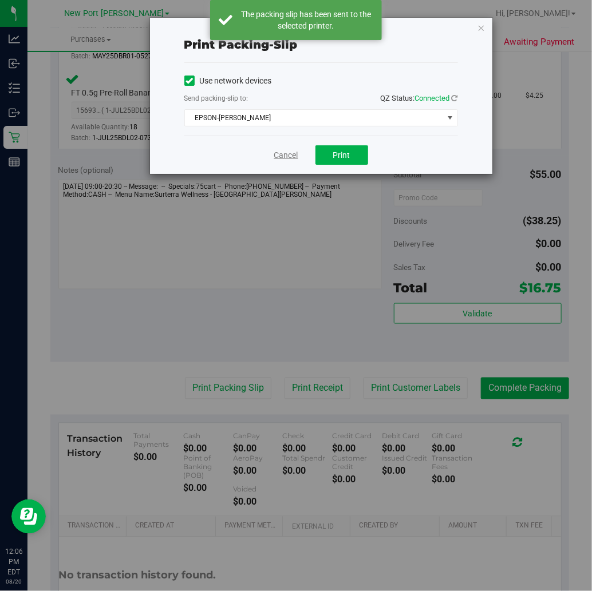
click at [291, 157] on link "Cancel" at bounding box center [286, 155] width 24 height 12
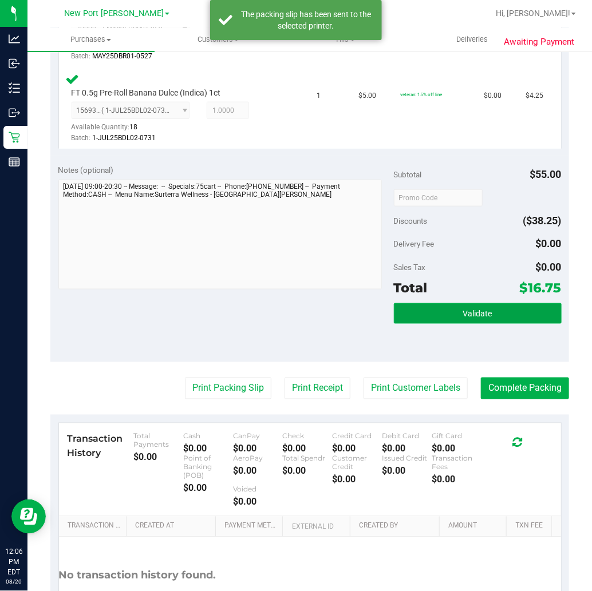
click at [473, 303] on button "Validate" at bounding box center [478, 313] width 168 height 21
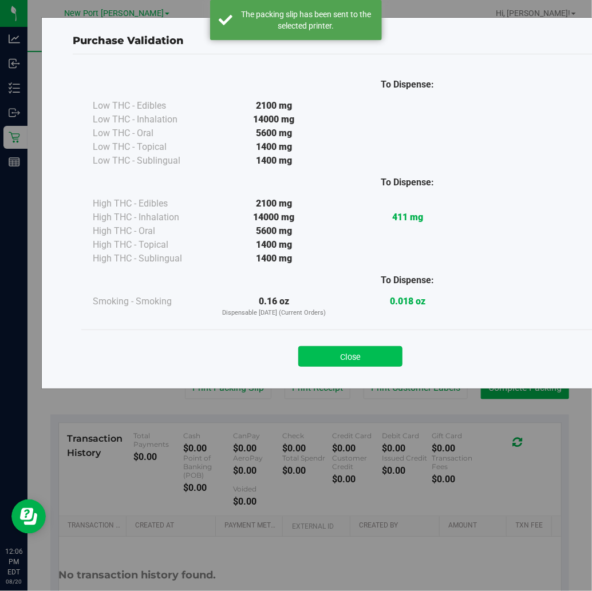
click at [366, 356] on button "Close" at bounding box center [350, 356] width 104 height 21
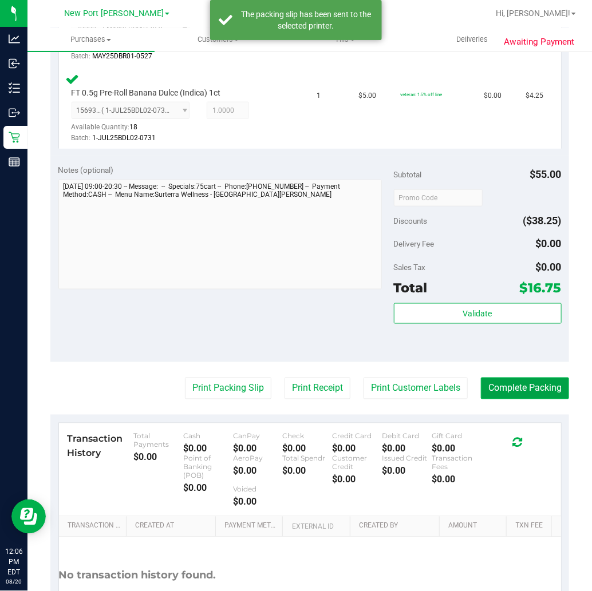
click at [517, 390] on button "Complete Packing" at bounding box center [525, 389] width 88 height 22
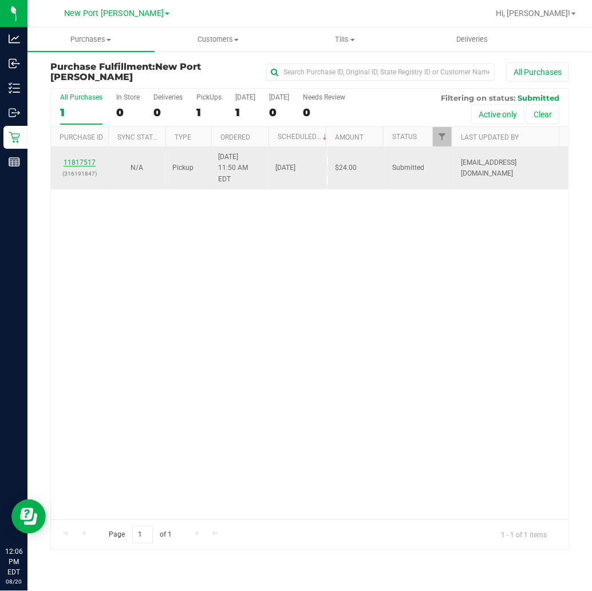
click at [88, 159] on link "11817517" at bounding box center [80, 163] width 32 height 8
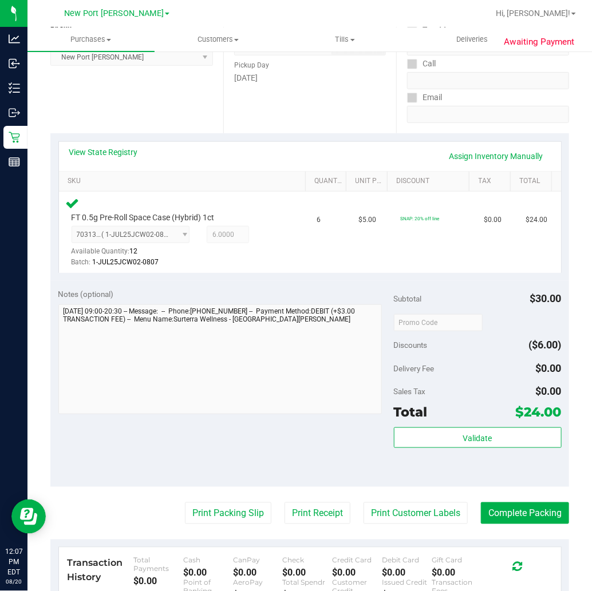
scroll to position [318, 0]
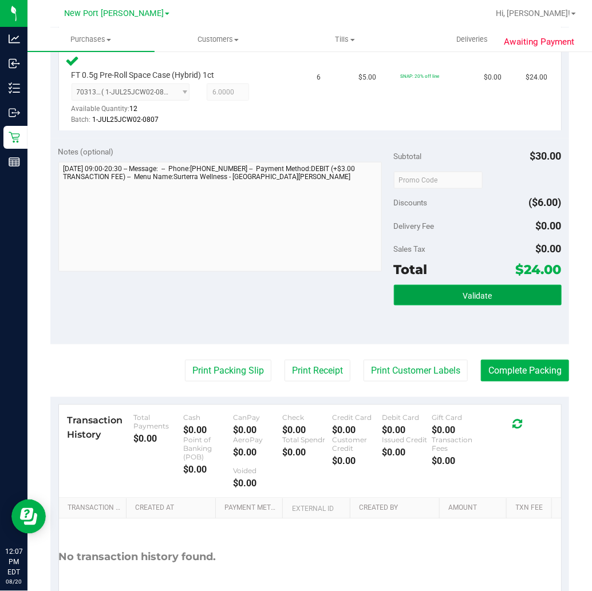
click at [451, 298] on button "Validate" at bounding box center [478, 295] width 168 height 21
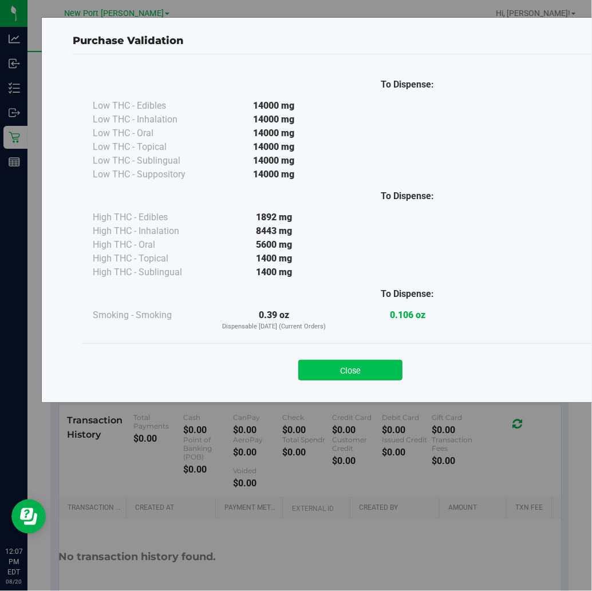
click at [382, 369] on button "Close" at bounding box center [350, 370] width 104 height 21
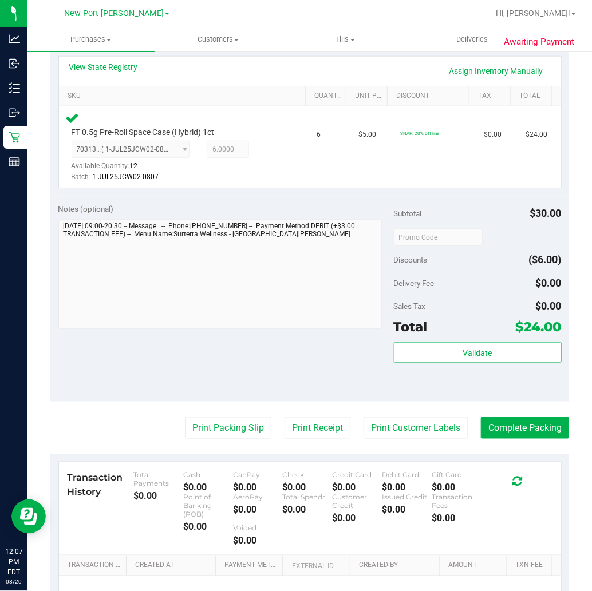
scroll to position [191, 0]
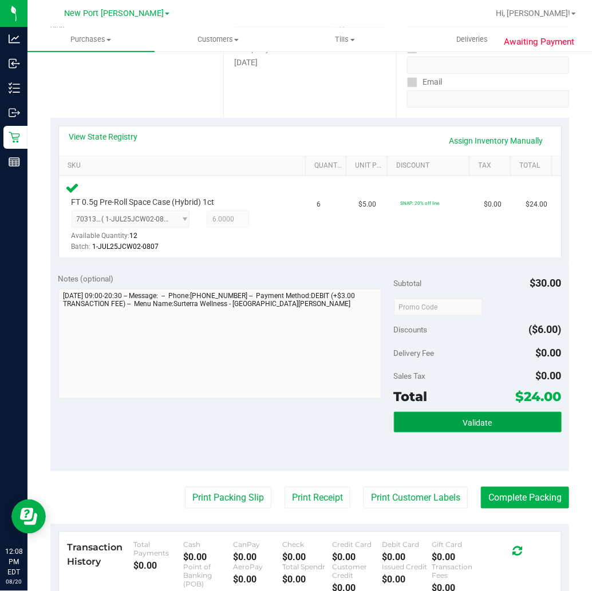
click at [473, 418] on span "Validate" at bounding box center [477, 422] width 29 height 9
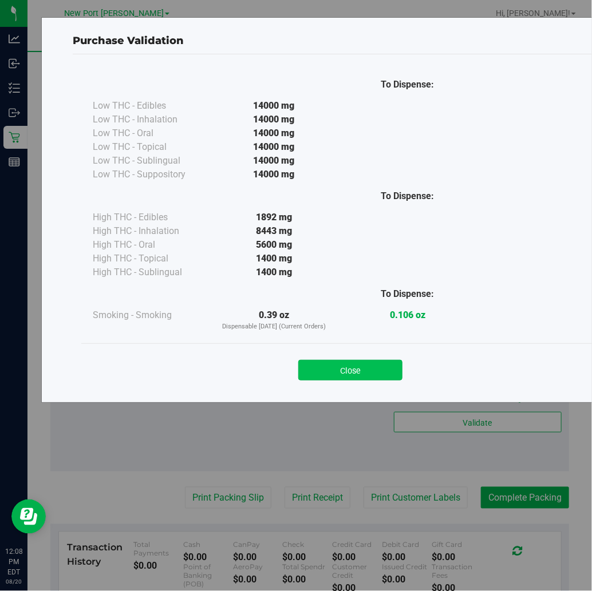
click at [364, 369] on button "Close" at bounding box center [350, 370] width 104 height 21
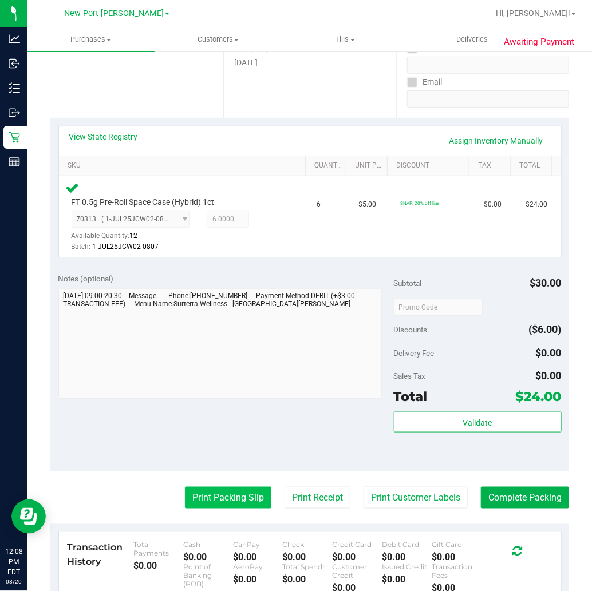
click at [241, 495] on button "Print Packing Slip" at bounding box center [228, 498] width 86 height 22
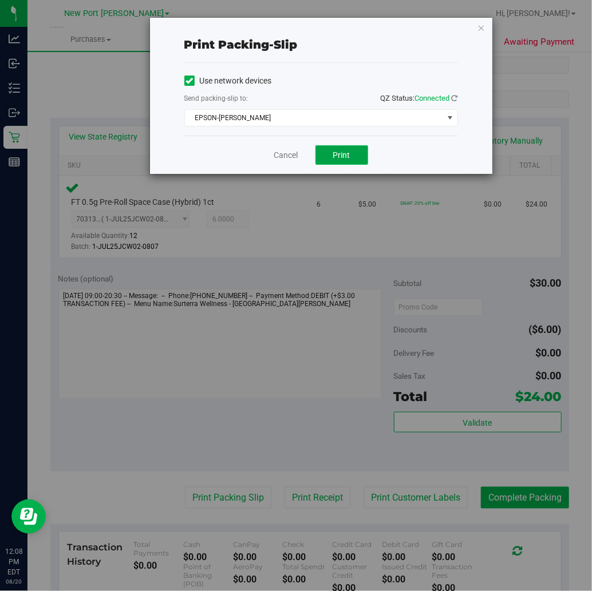
click at [342, 160] on button "Print" at bounding box center [341, 154] width 53 height 19
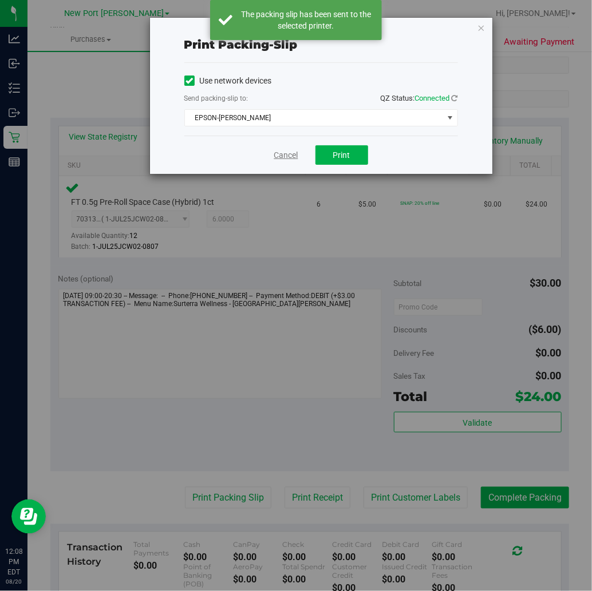
click at [279, 153] on link "Cancel" at bounding box center [286, 155] width 24 height 12
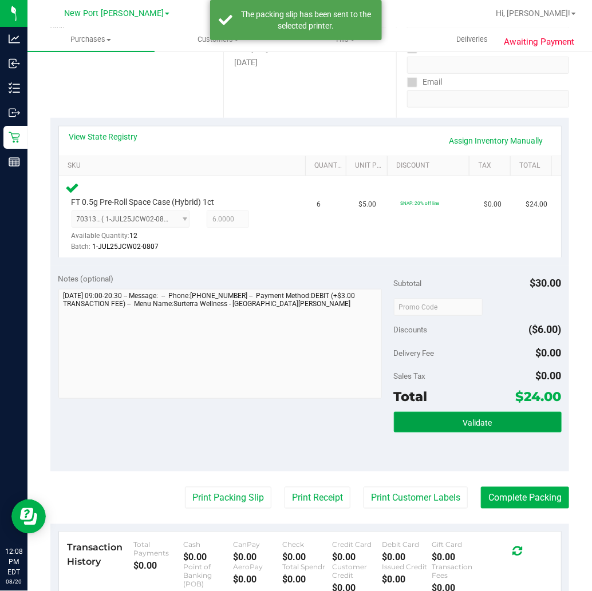
click at [489, 417] on button "Validate" at bounding box center [478, 422] width 168 height 21
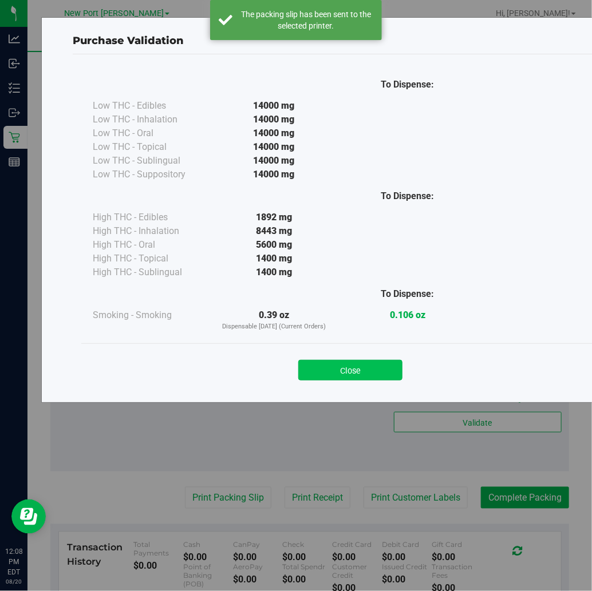
click at [361, 368] on button "Close" at bounding box center [350, 370] width 104 height 21
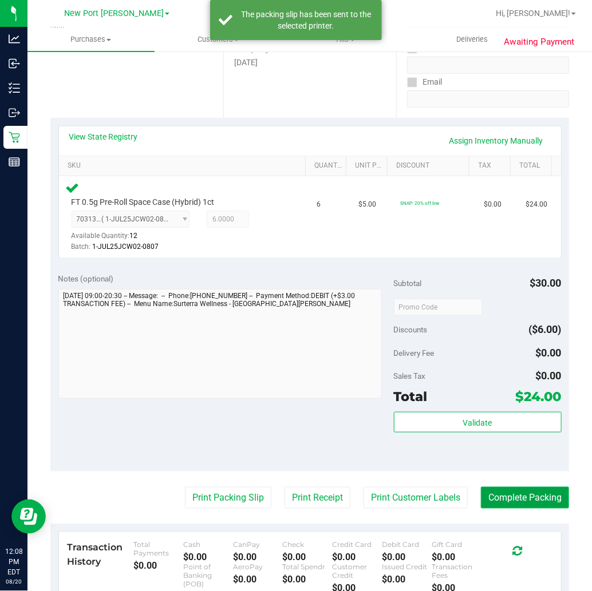
click at [554, 496] on button "Complete Packing" at bounding box center [525, 498] width 88 height 22
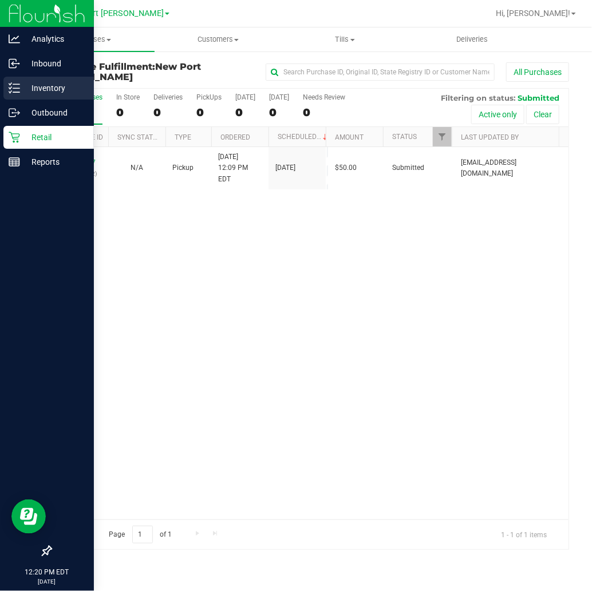
click at [13, 84] on line at bounding box center [16, 84] width 6 height 0
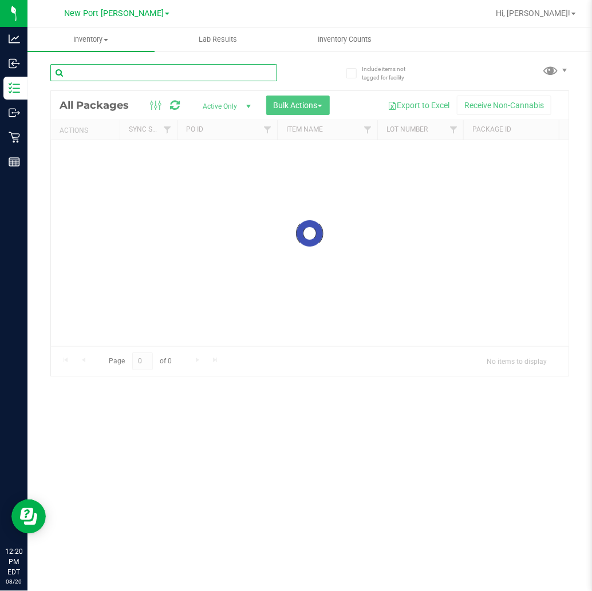
click at [89, 75] on div "Inventory All packages All inventory Waste log Create inventory Lab Results Inv…" at bounding box center [309, 309] width 564 height 564
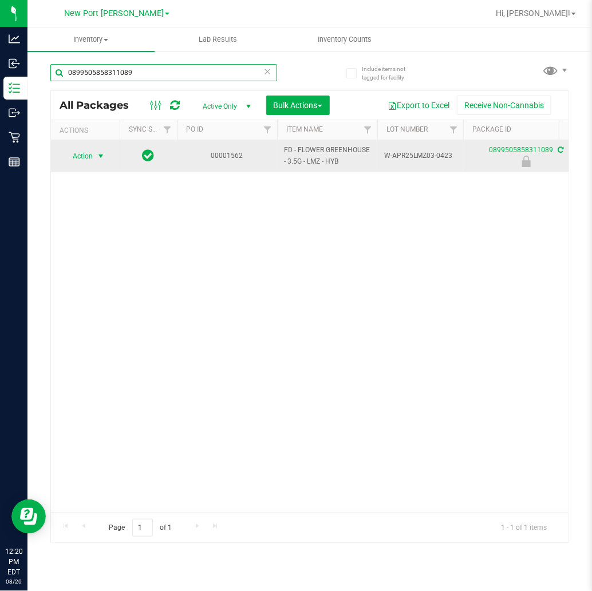
type input "0899505858311089"
click at [101, 158] on span "select" at bounding box center [100, 156] width 9 height 9
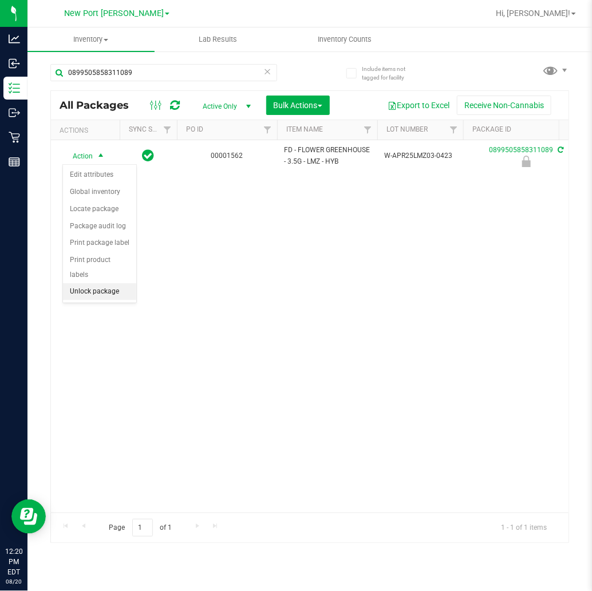
click at [115, 293] on li "Unlock package" at bounding box center [99, 291] width 73 height 17
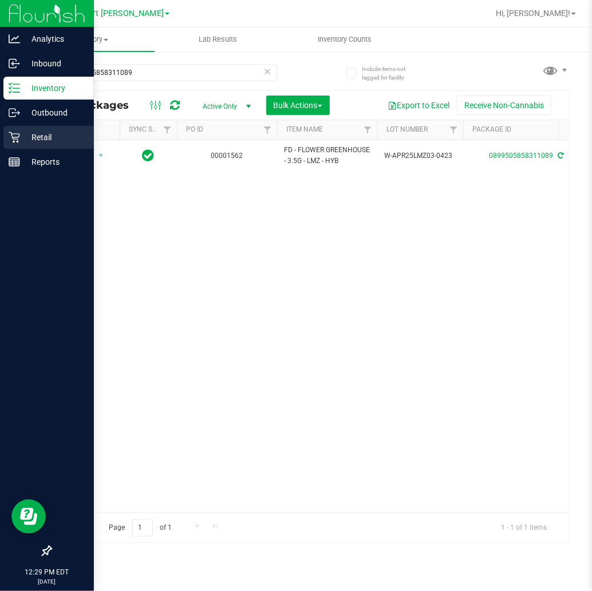
click at [20, 132] on p "Retail" at bounding box center [54, 138] width 69 height 14
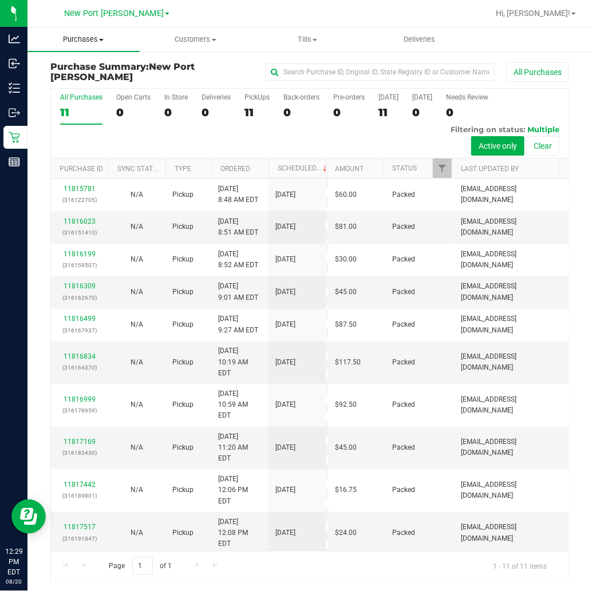
click at [87, 35] on span "Purchases" at bounding box center [83, 39] width 112 height 10
click at [85, 82] on span "Fulfillment" at bounding box center [62, 83] width 71 height 10
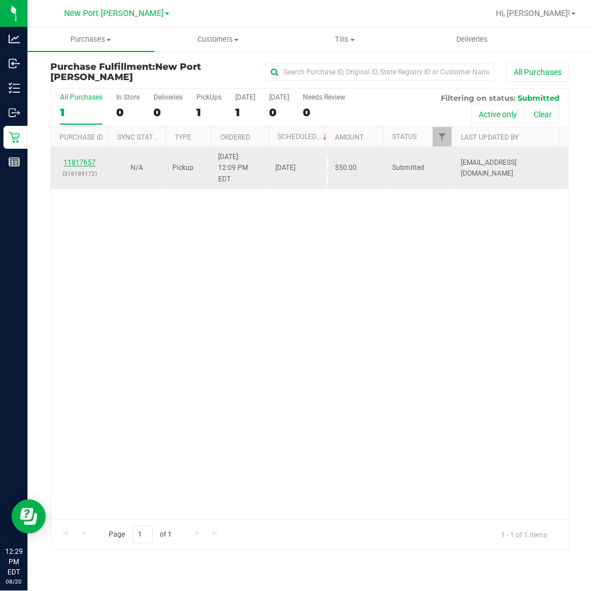
click at [77, 159] on link "11817657" at bounding box center [80, 163] width 32 height 8
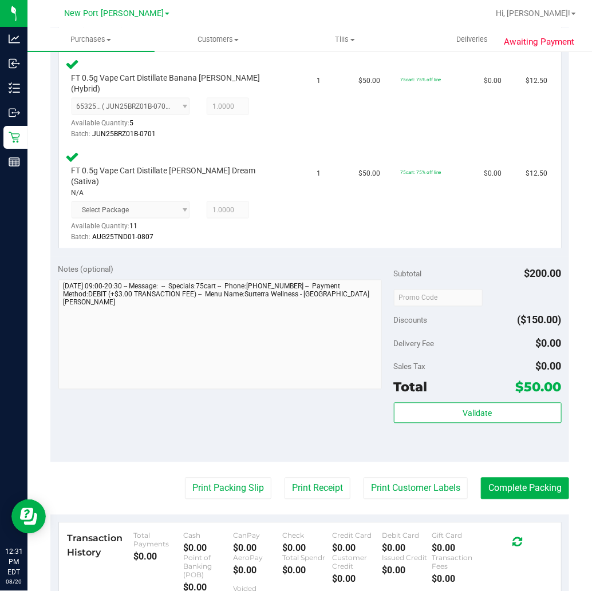
scroll to position [508, 0]
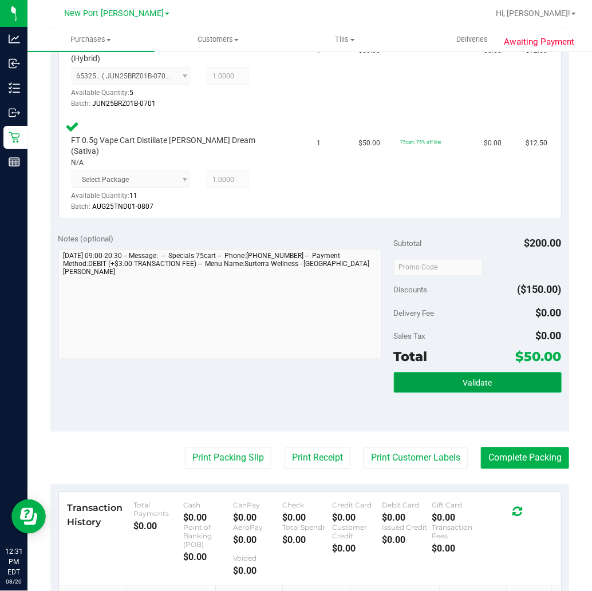
click at [463, 379] on span "Validate" at bounding box center [477, 383] width 29 height 9
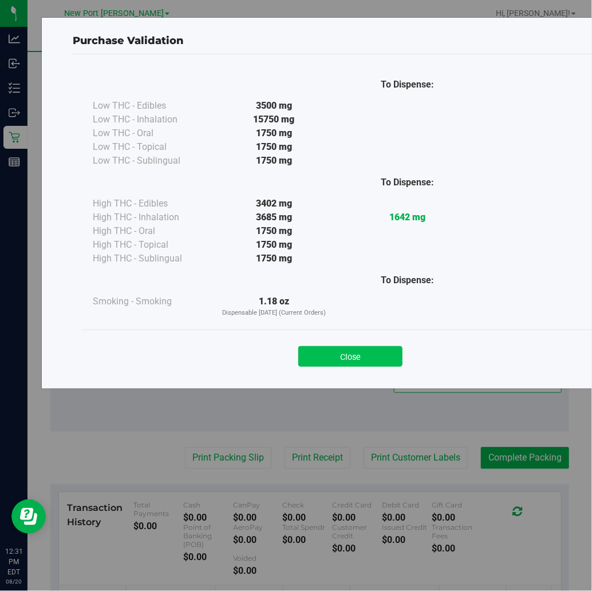
click at [362, 356] on button "Close" at bounding box center [350, 356] width 104 height 21
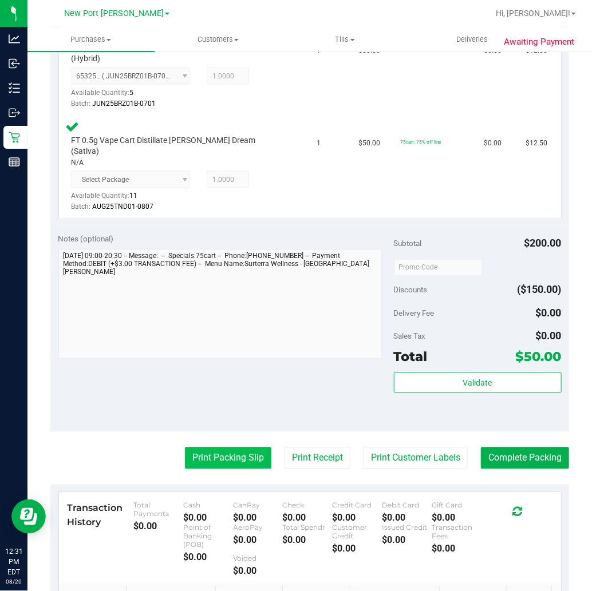
click at [233, 448] on button "Print Packing Slip" at bounding box center [228, 459] width 86 height 22
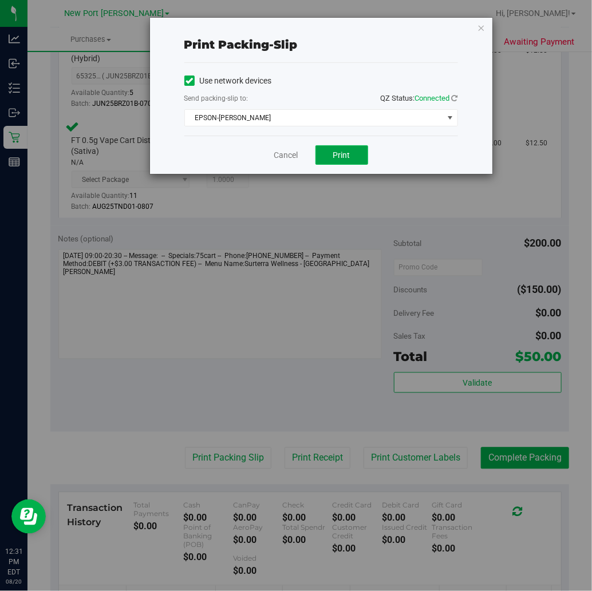
click at [340, 156] on span "Print" at bounding box center [341, 155] width 17 height 9
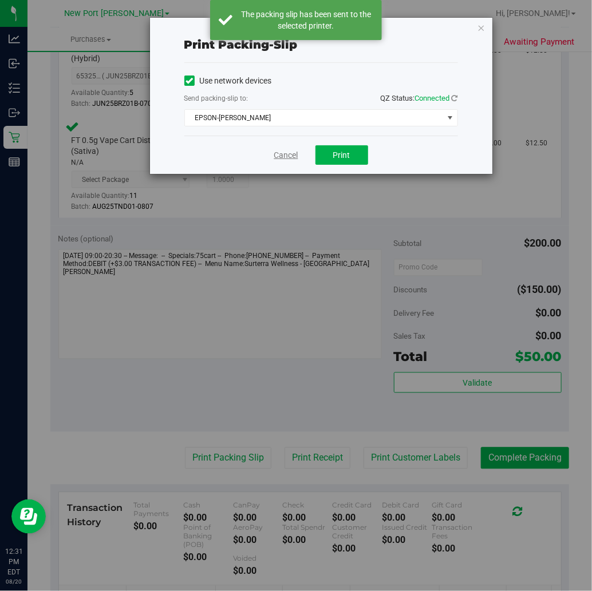
click at [282, 156] on link "Cancel" at bounding box center [286, 155] width 24 height 12
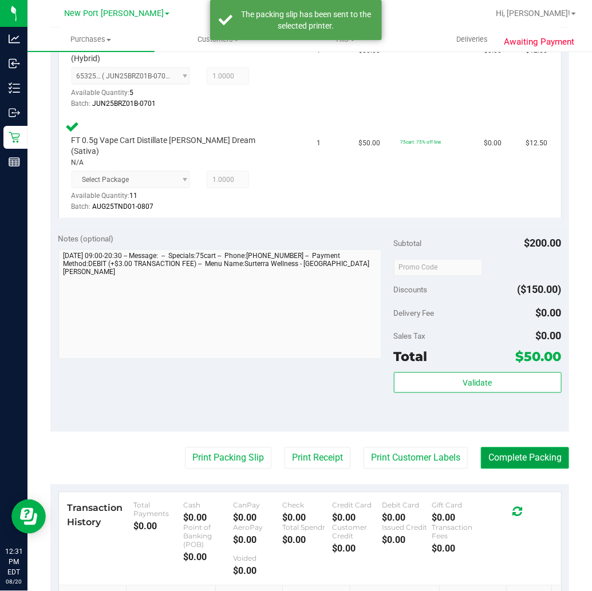
click at [529, 448] on button "Complete Packing" at bounding box center [525, 459] width 88 height 22
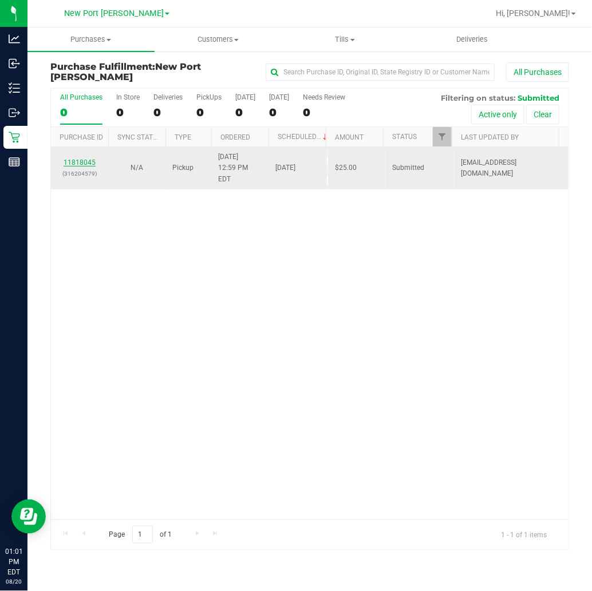
click at [82, 159] on link "11818045" at bounding box center [80, 163] width 32 height 8
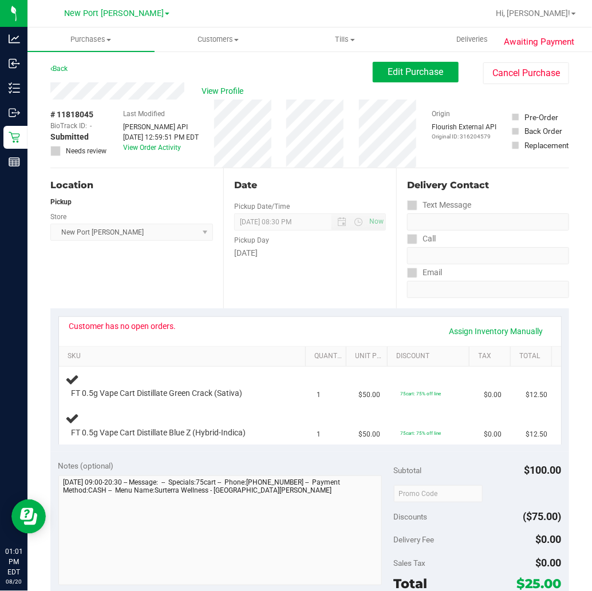
click at [53, 151] on icon at bounding box center [55, 151] width 7 height 0
click at [401, 76] on span "Edit Purchase" at bounding box center [416, 71] width 56 height 11
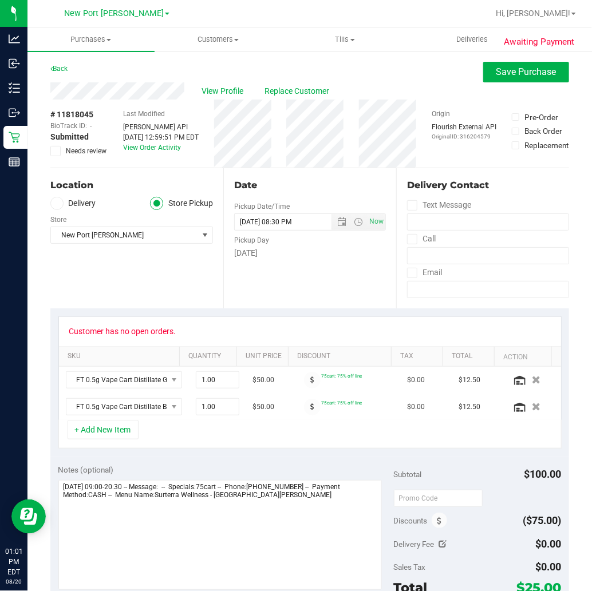
click at [52, 151] on icon at bounding box center [55, 151] width 7 height 0
click at [0, 0] on input "Needs review" at bounding box center [0, 0] width 0 height 0
click at [219, 88] on span "View Profile" at bounding box center [225, 91] width 46 height 12
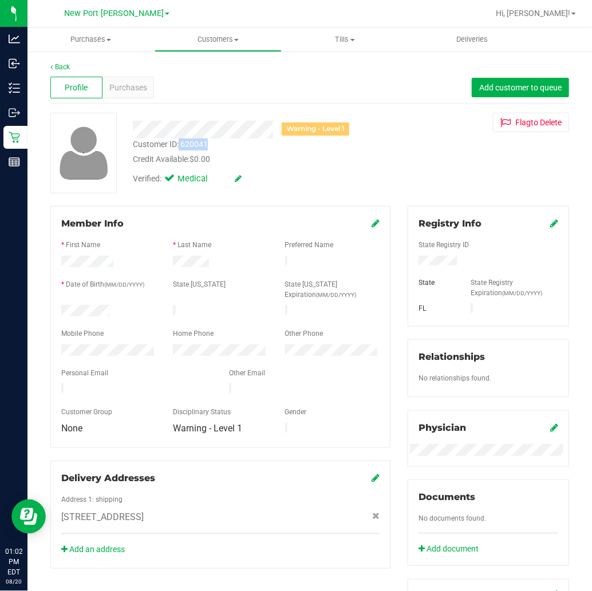
drag, startPoint x: 179, startPoint y: 141, endPoint x: 221, endPoint y: 140, distance: 41.8
click at [221, 140] on div "Customer ID: 620041 Credit Available: $0.00" at bounding box center [258, 152] width 268 height 27
copy div "620041"
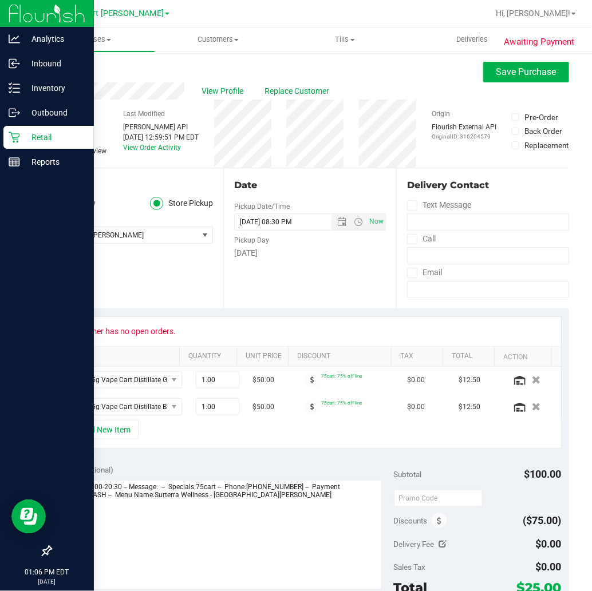
click at [22, 140] on p "Retail" at bounding box center [54, 138] width 69 height 14
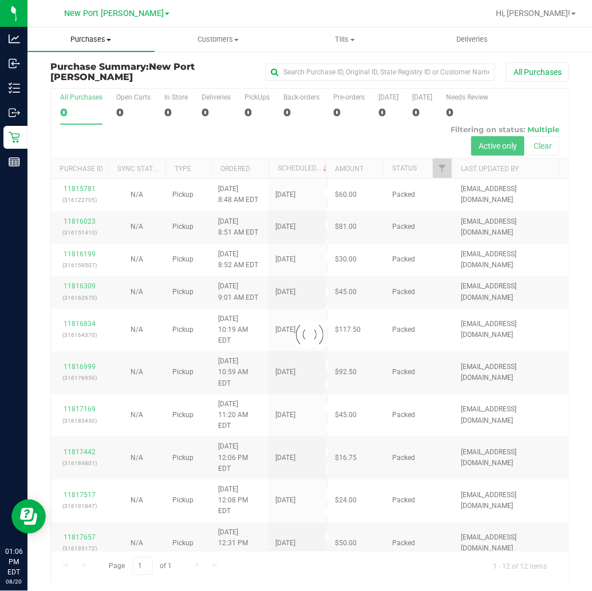
click at [98, 37] on span "Purchases" at bounding box center [90, 39] width 127 height 10
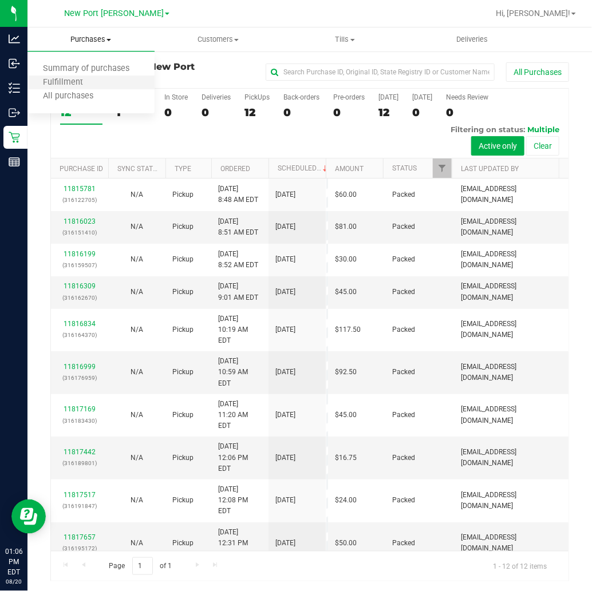
click at [105, 82] on li "Fulfillment" at bounding box center [90, 83] width 127 height 14
